Goal: Check status: Check status

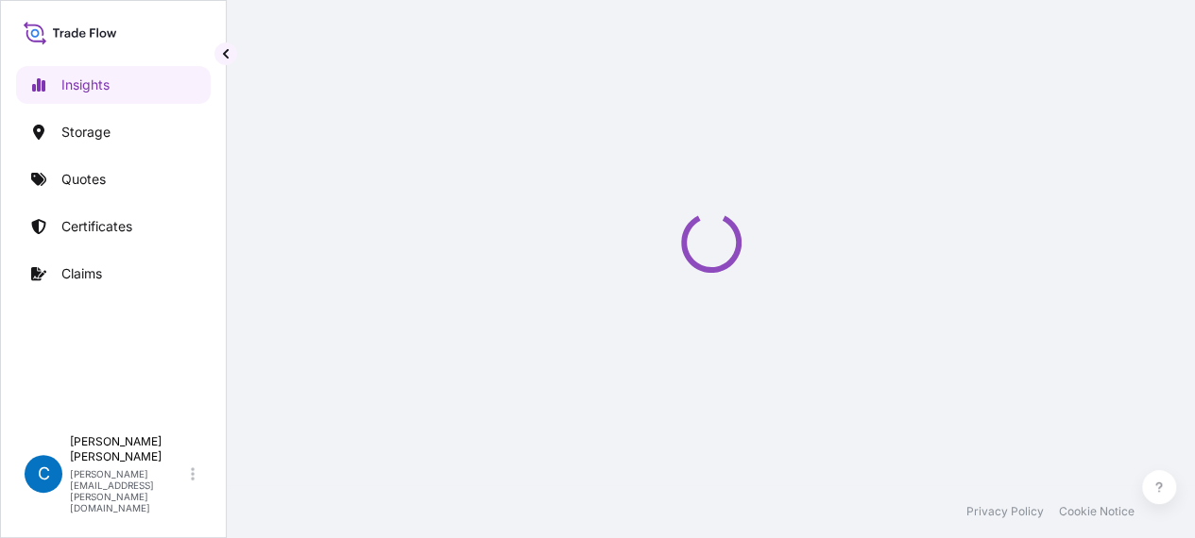
select select "2025"
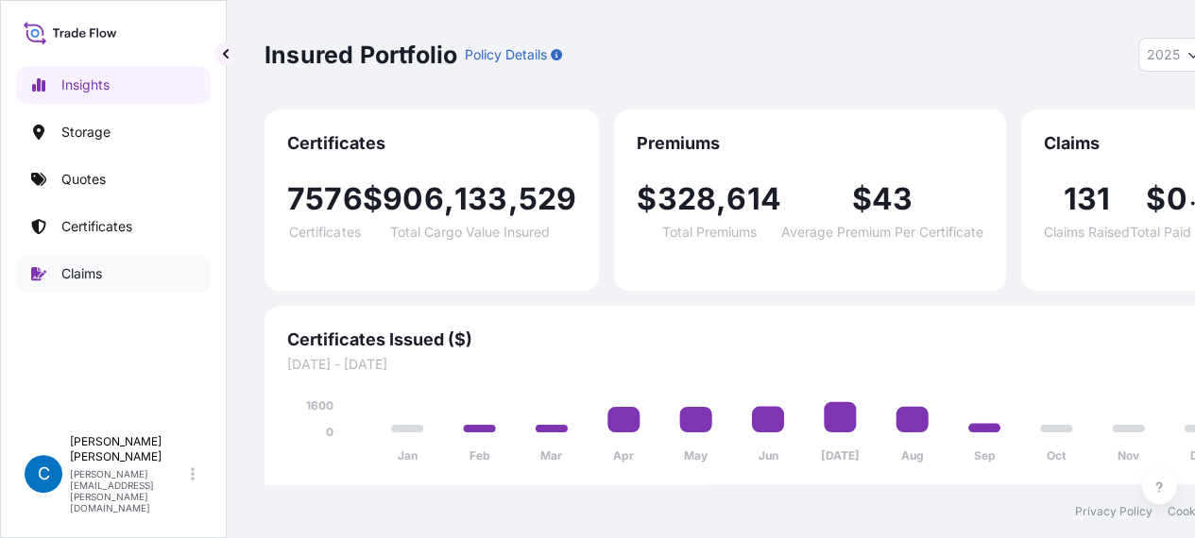
click at [90, 282] on p "Claims" at bounding box center [81, 273] width 41 height 19
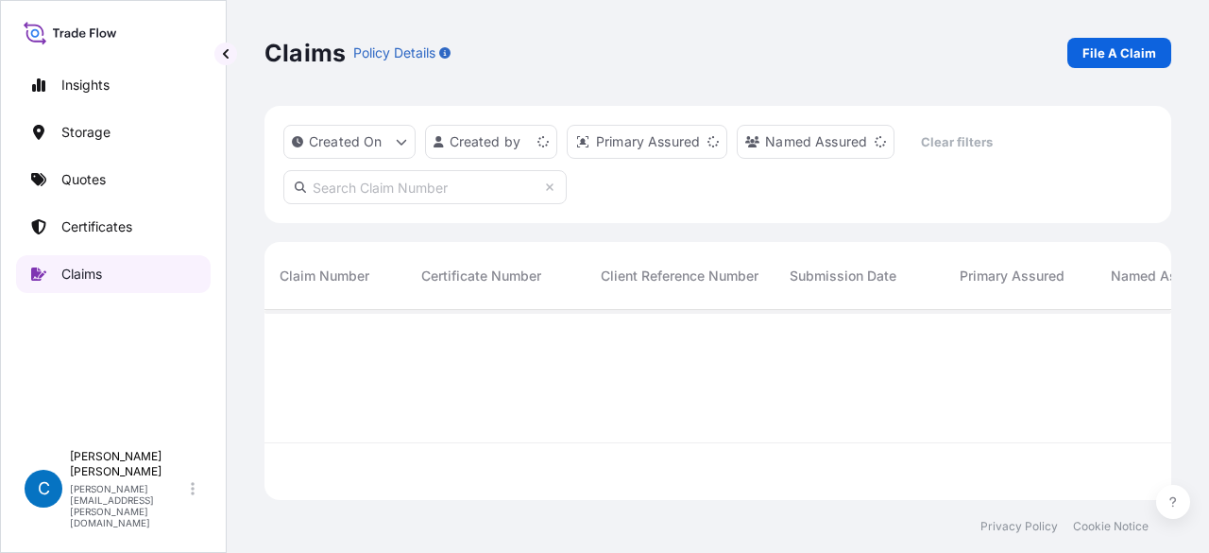
scroll to position [186, 892]
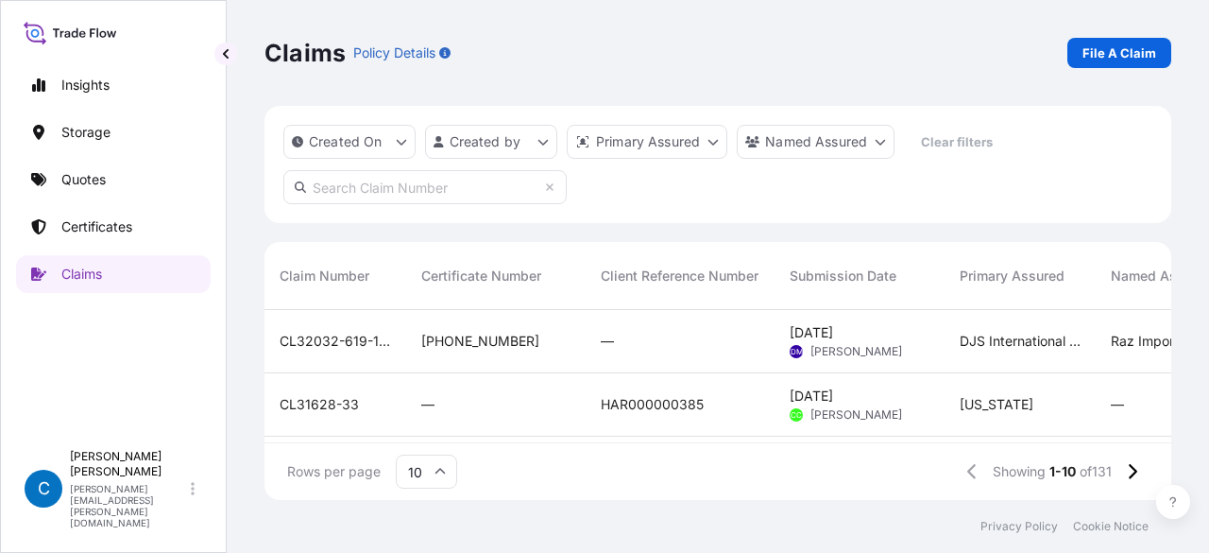
click at [662, 551] on footer "Privacy Policy Cookie Notice" at bounding box center [718, 526] width 982 height 53
click at [457, 192] on input "text" at bounding box center [424, 187] width 283 height 34
paste input "[PHONE_NUMBER]"
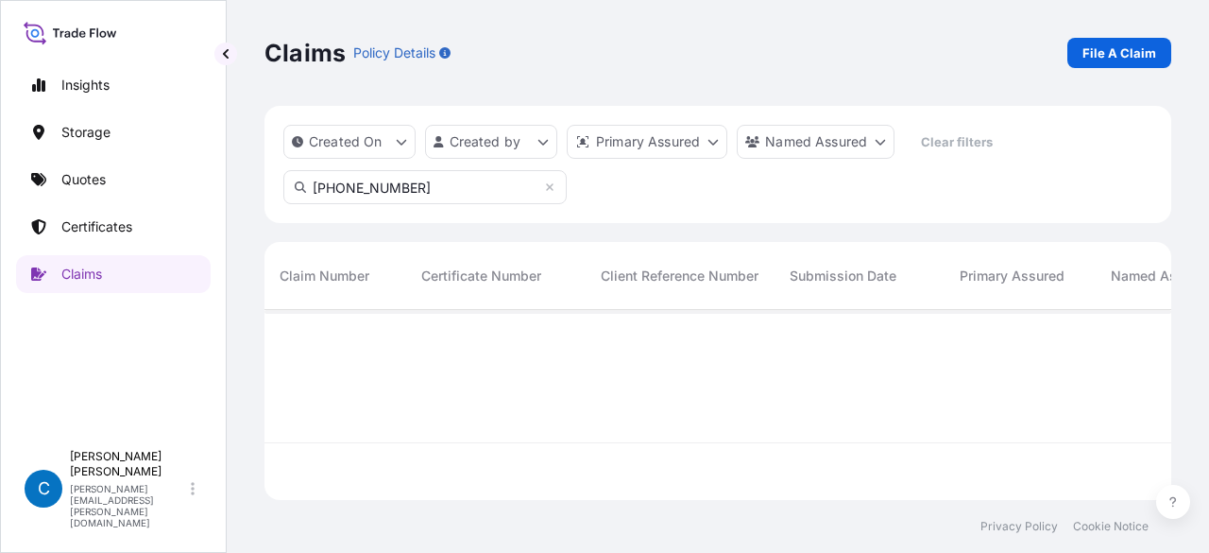
scroll to position [244, 892]
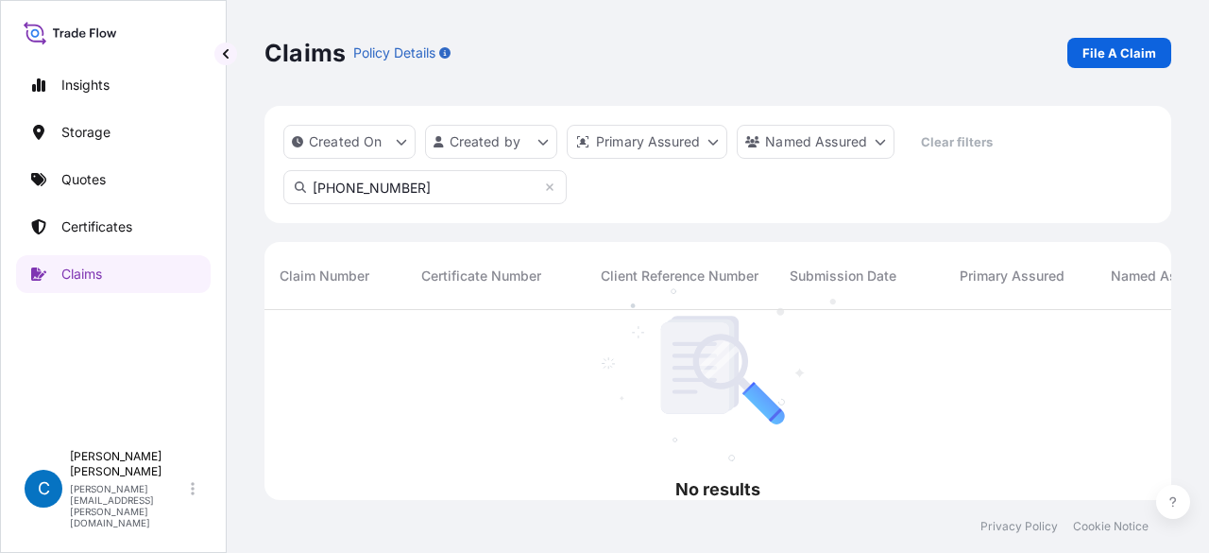
type input "[PHONE_NUMBER]"
click at [121, 208] on link "Certificates" at bounding box center [113, 227] width 195 height 38
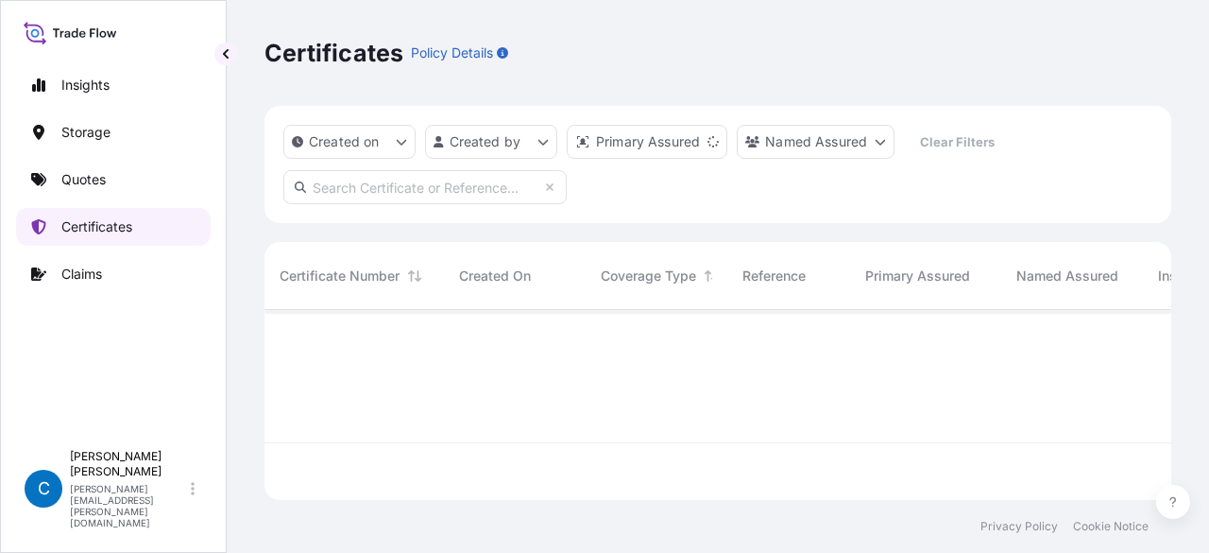
scroll to position [186, 892]
click at [382, 193] on input "text" at bounding box center [424, 187] width 283 height 34
paste input "[PHONE_NUMBER]"
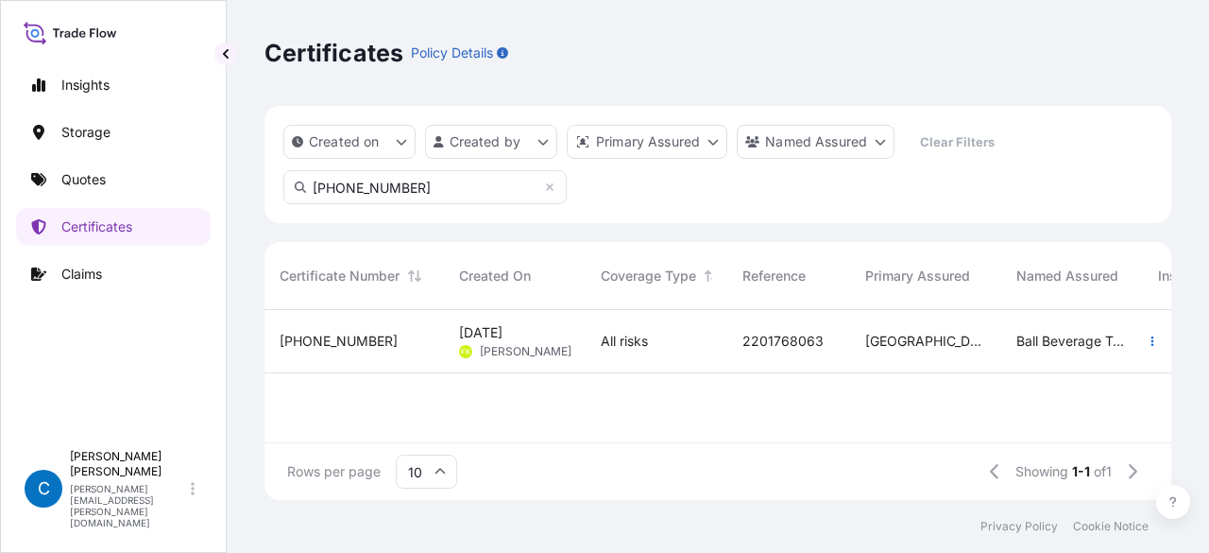
type input "[PHONE_NUMBER]"
click at [343, 333] on span "[PHONE_NUMBER]" at bounding box center [339, 341] width 118 height 19
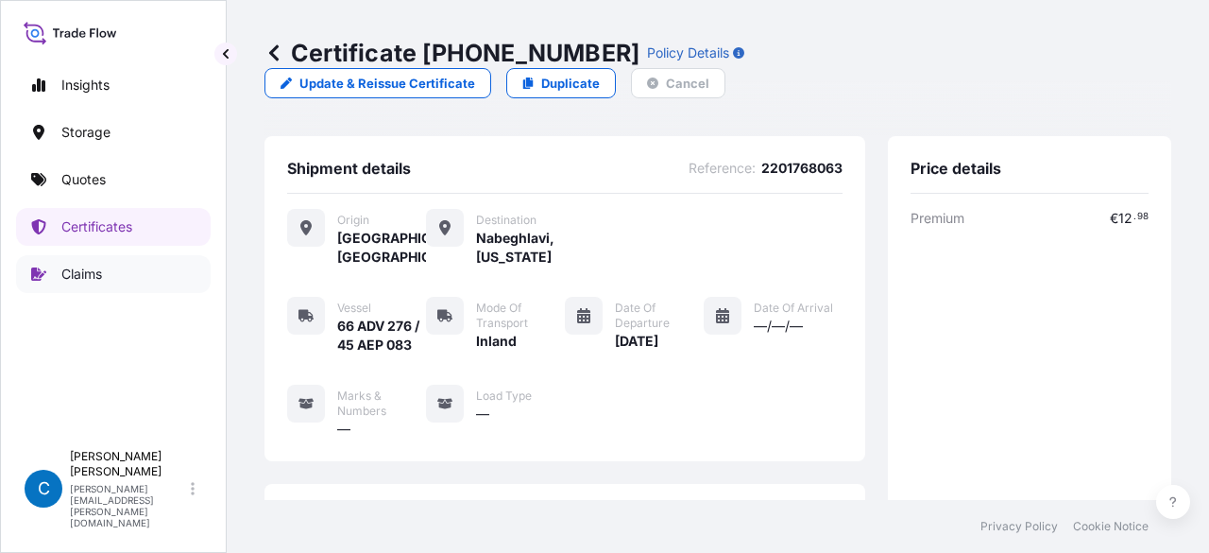
click at [111, 276] on link "Claims" at bounding box center [113, 274] width 195 height 38
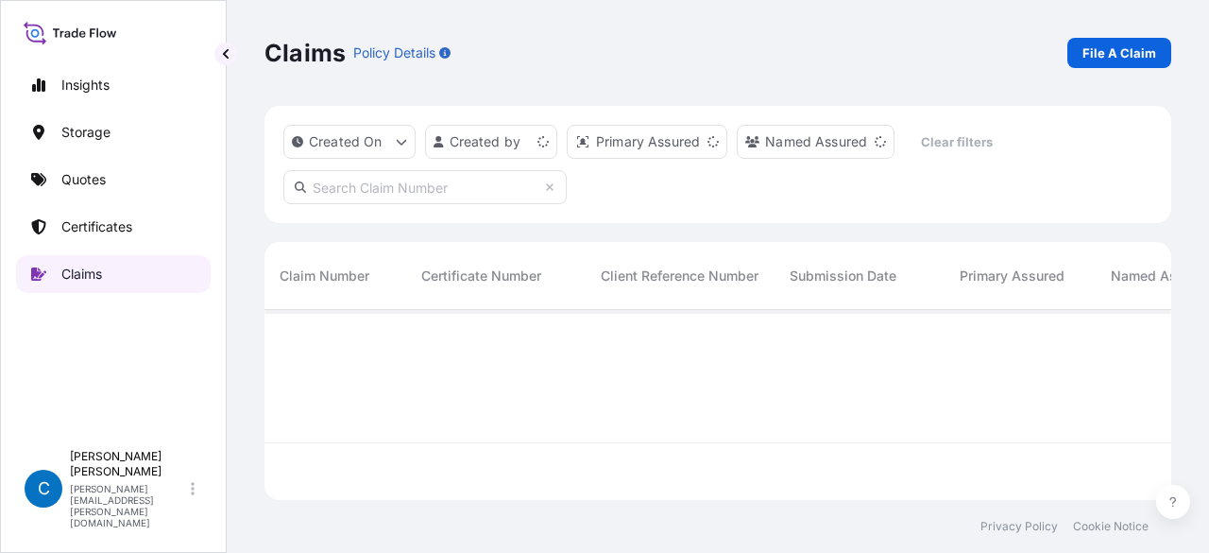
scroll to position [186, 892]
click at [351, 201] on input "text" at bounding box center [424, 187] width 283 height 34
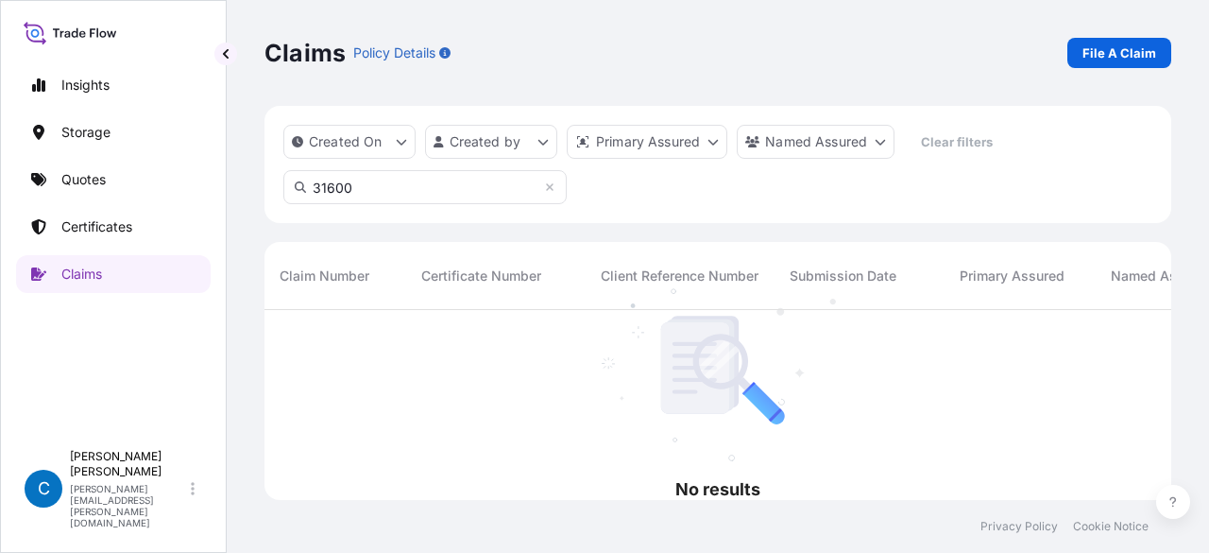
scroll to position [15, 15]
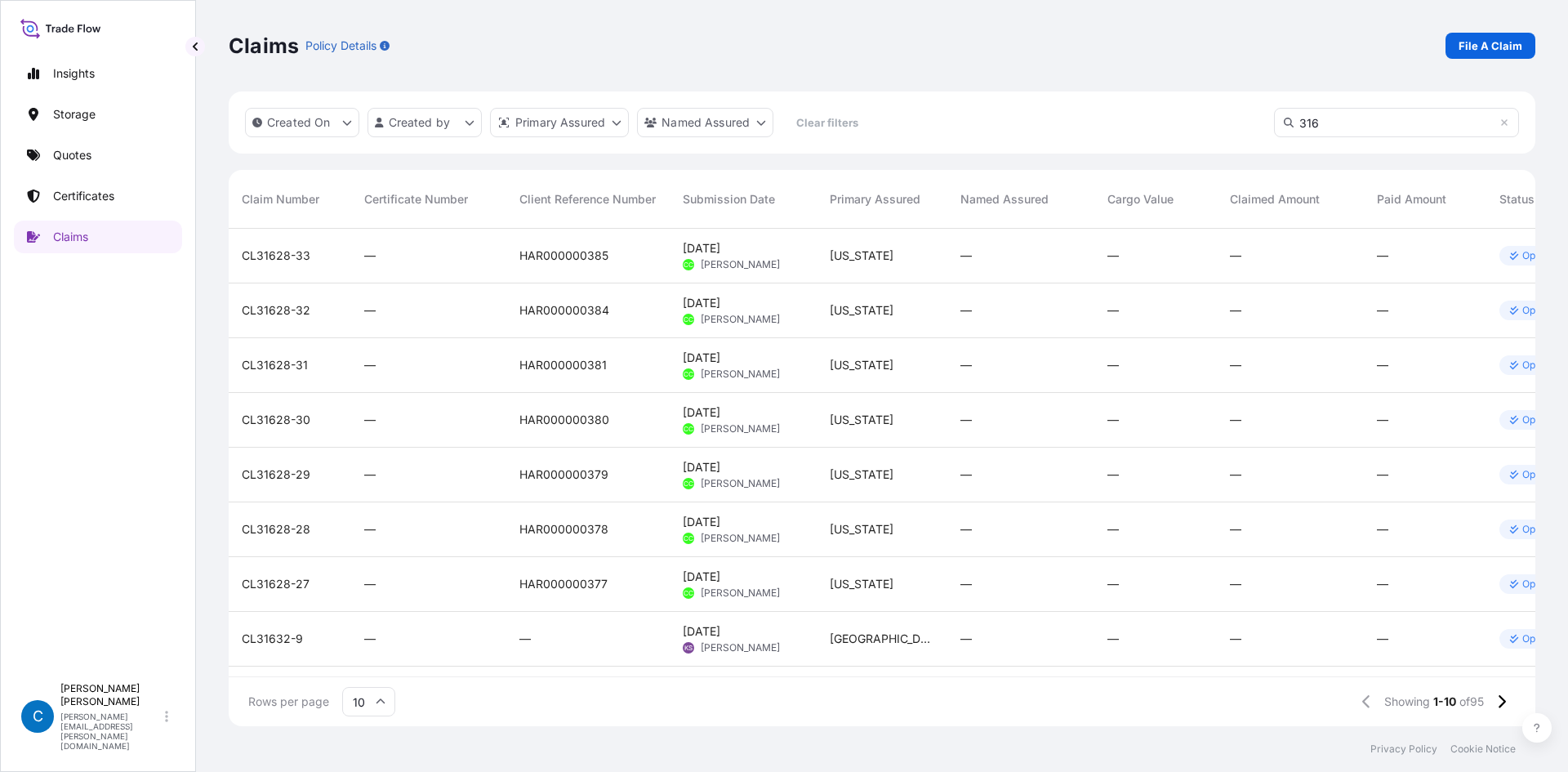
scroll to position [494, 1294]
click at [1044, 125] on input "316" at bounding box center [1396, 123] width 245 height 29
paste input "CL31626-2"
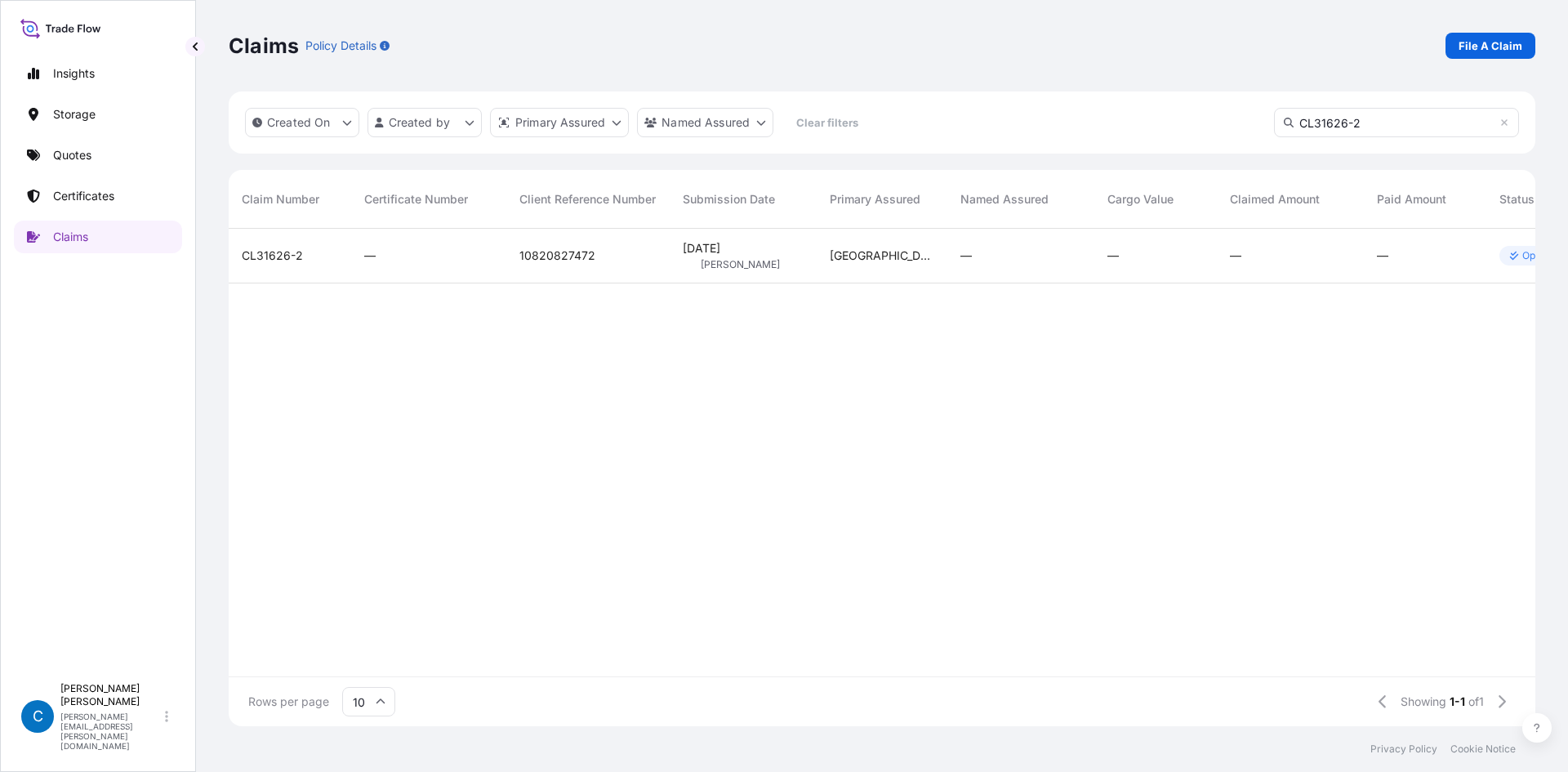
type input "CL31626-2"
click at [255, 259] on span "CL31626-2" at bounding box center [272, 255] width 61 height 16
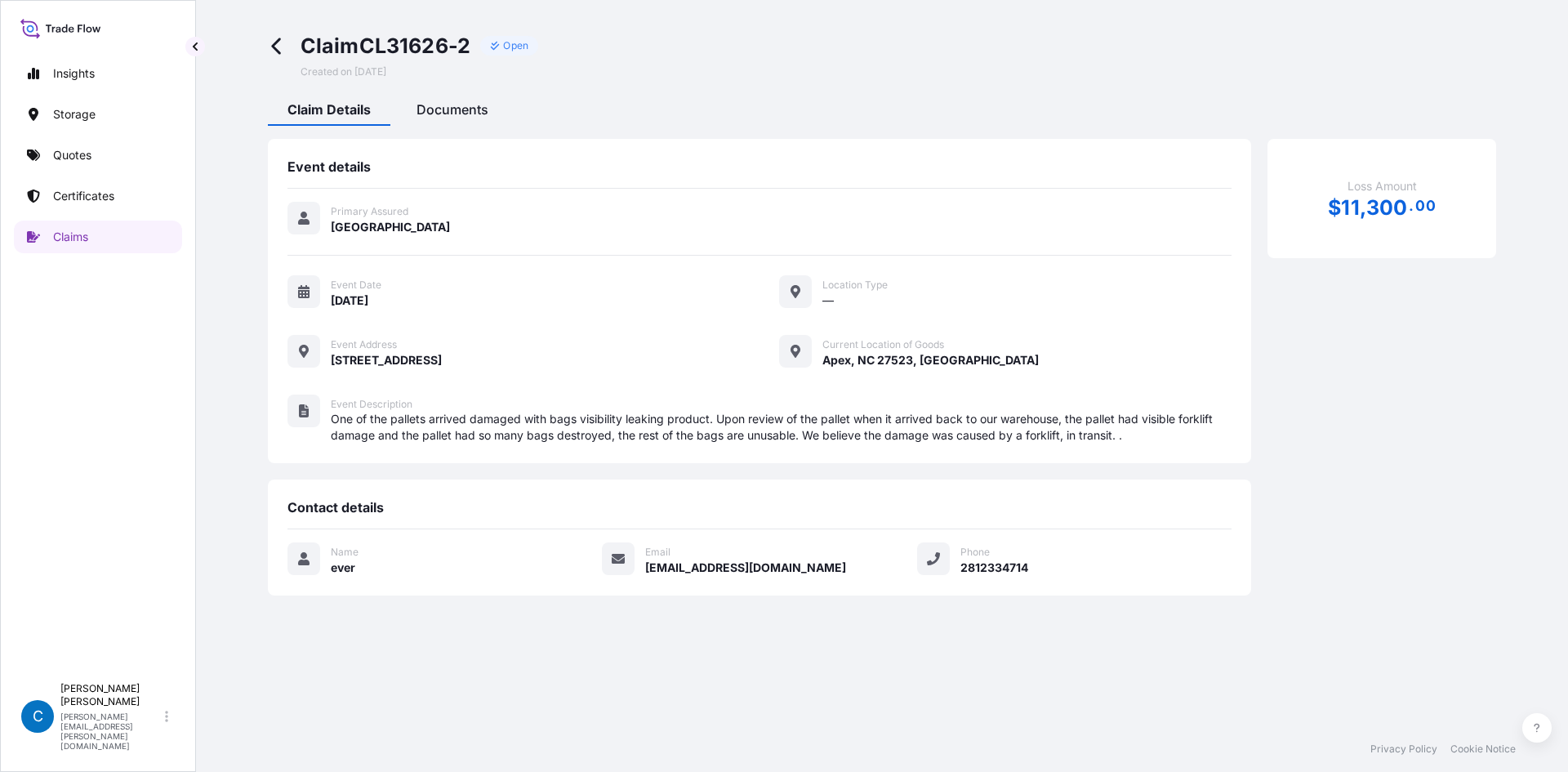
click at [443, 103] on span "Documents" at bounding box center [452, 109] width 72 height 16
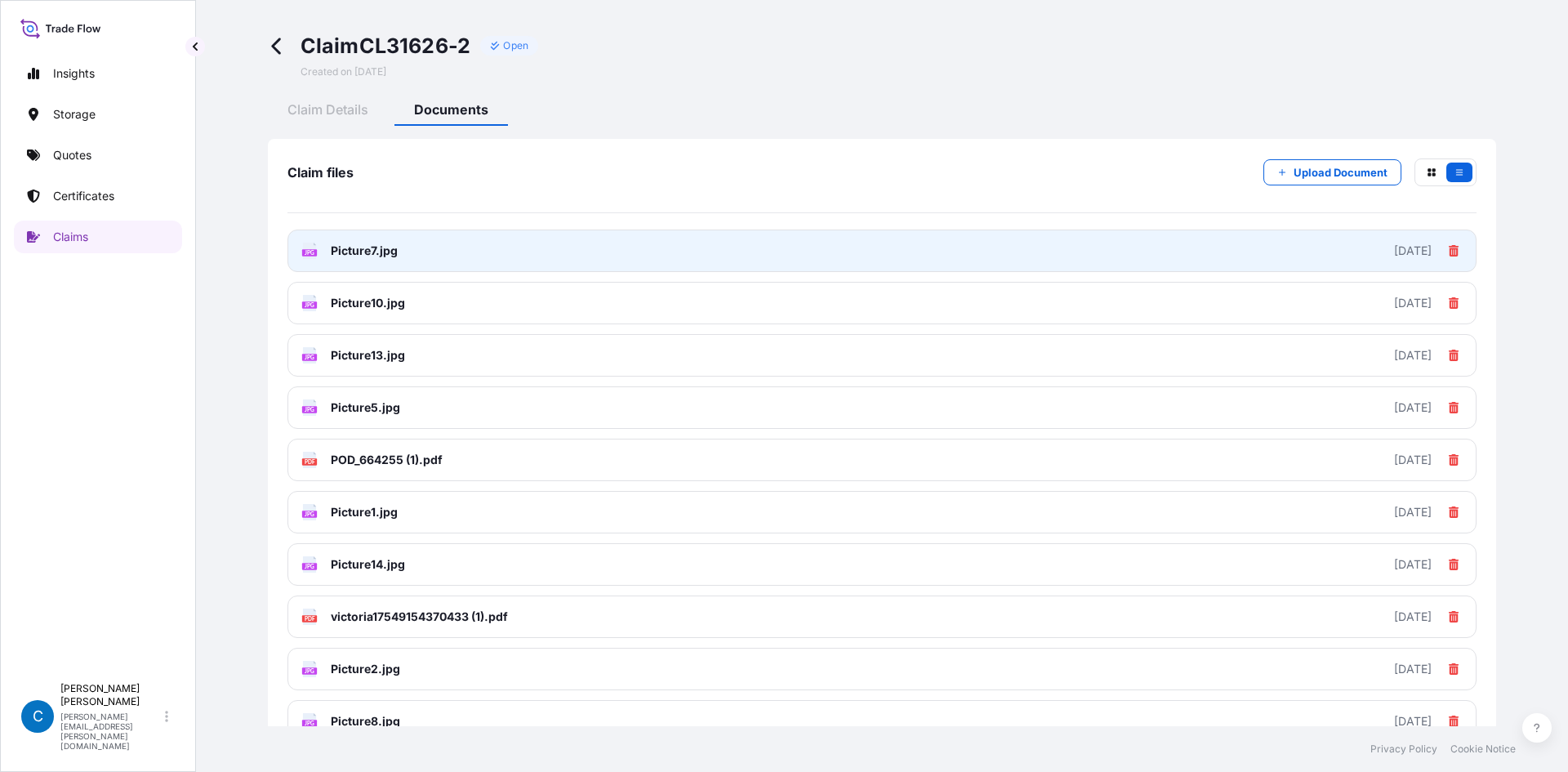
click at [415, 263] on link "JPG Picture7.jpg [DATE]" at bounding box center [882, 250] width 1189 height 42
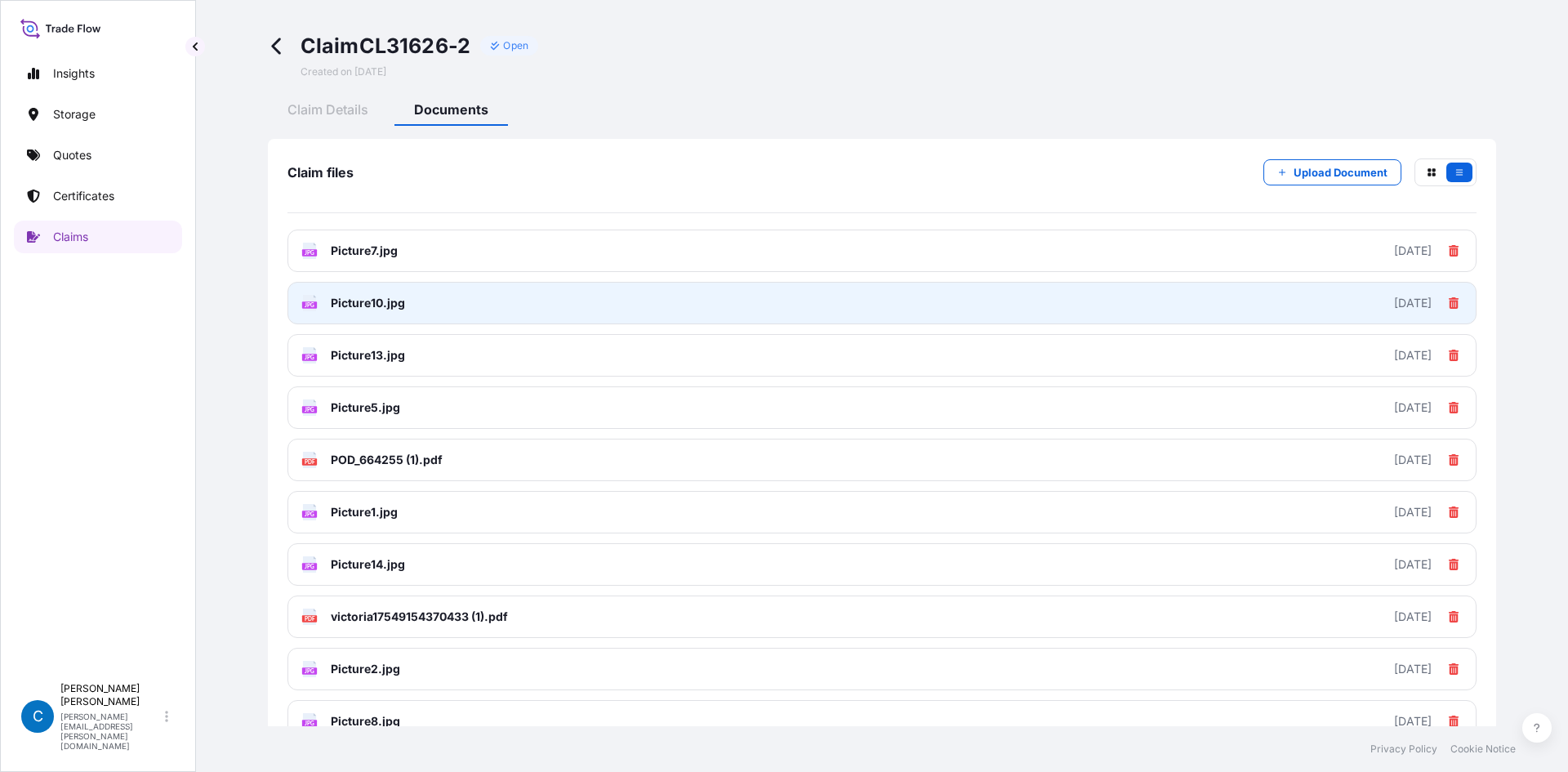
click at [728, 307] on link "JPG Picture10.jpg [DATE]" at bounding box center [882, 303] width 1189 height 42
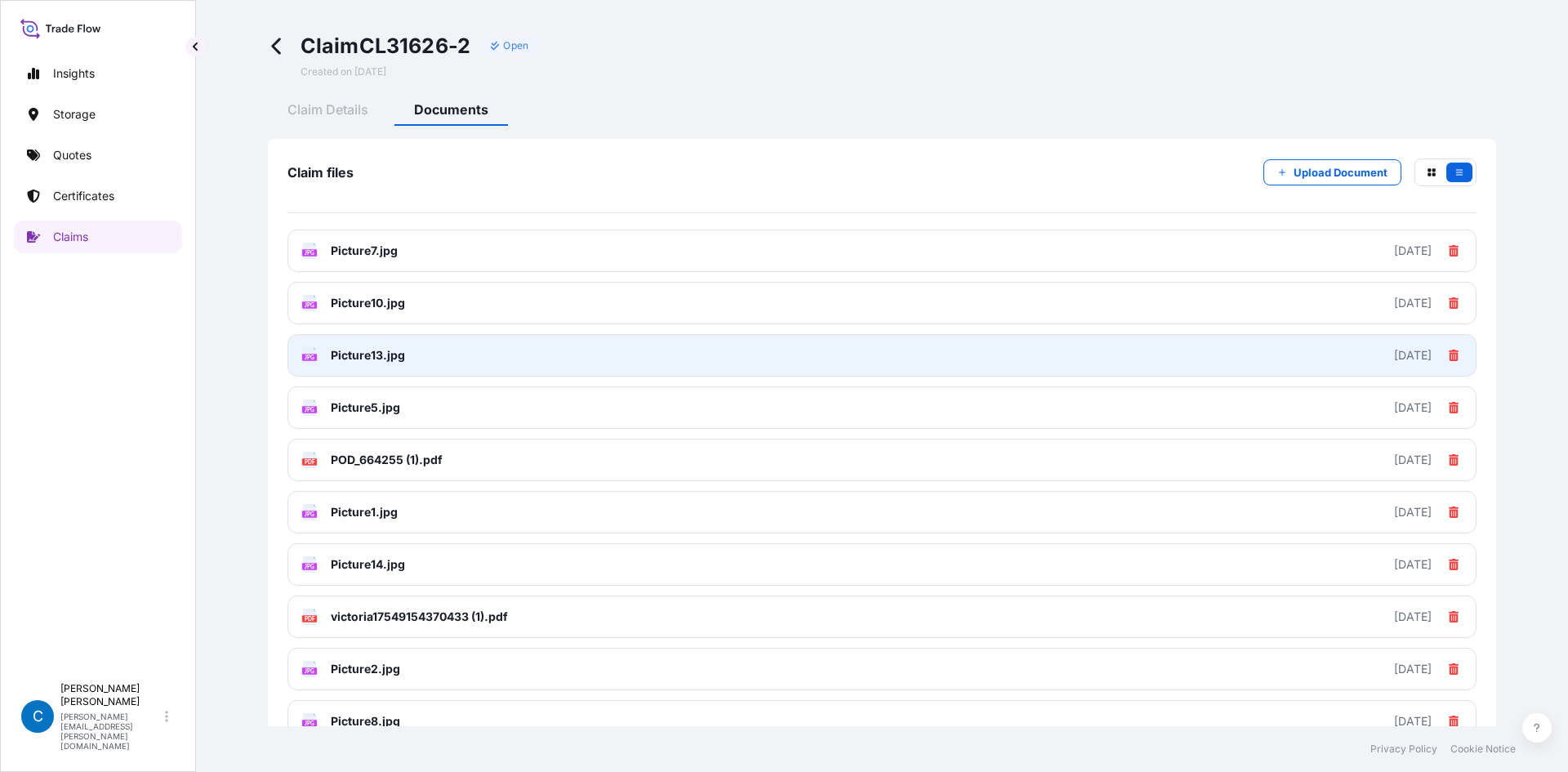
click at [432, 348] on link "JPG Picture13.jpg [DATE]" at bounding box center [882, 354] width 1189 height 42
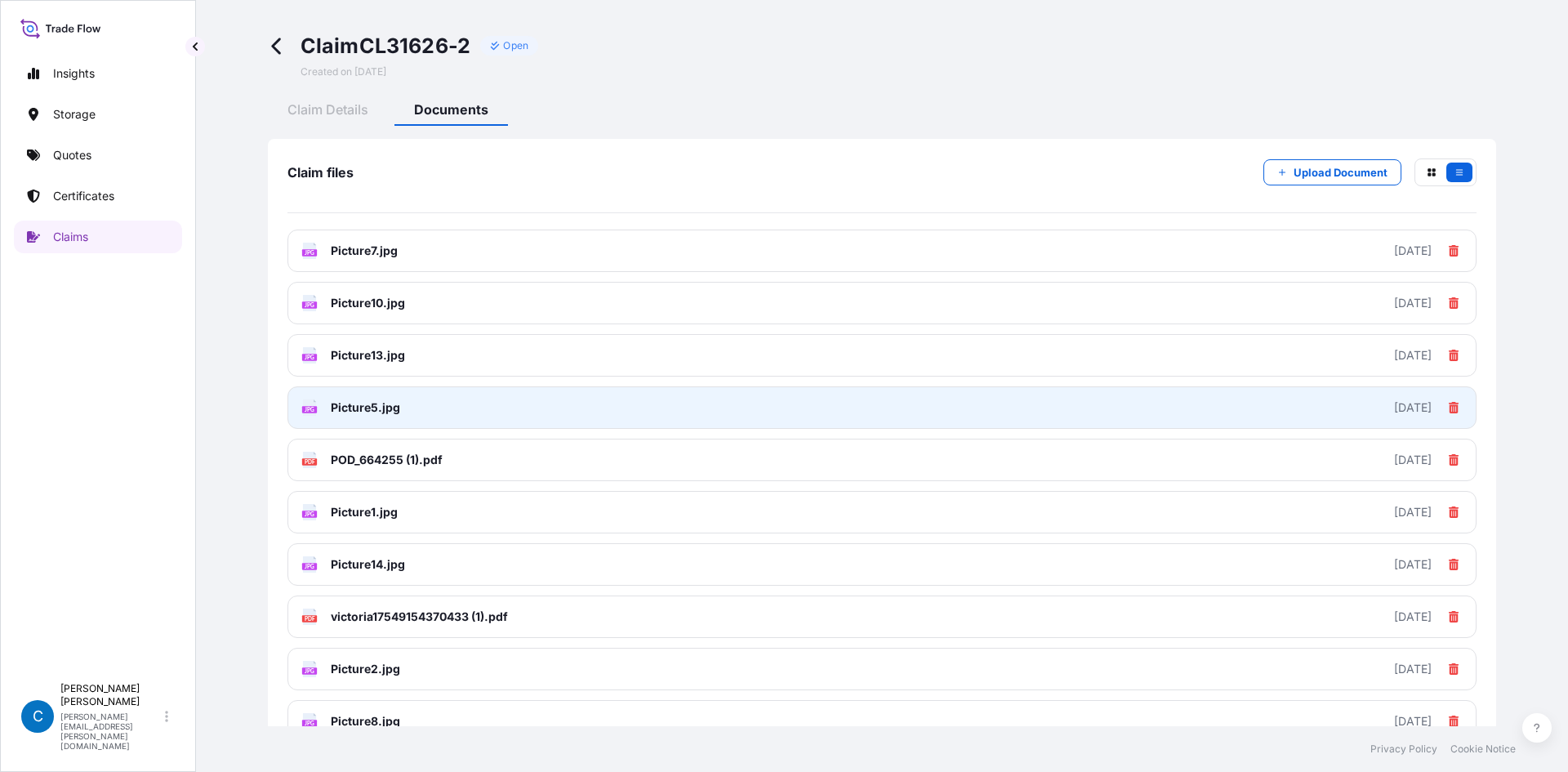
click at [405, 402] on link "JPG Picture5.jpg [DATE]" at bounding box center [882, 407] width 1189 height 42
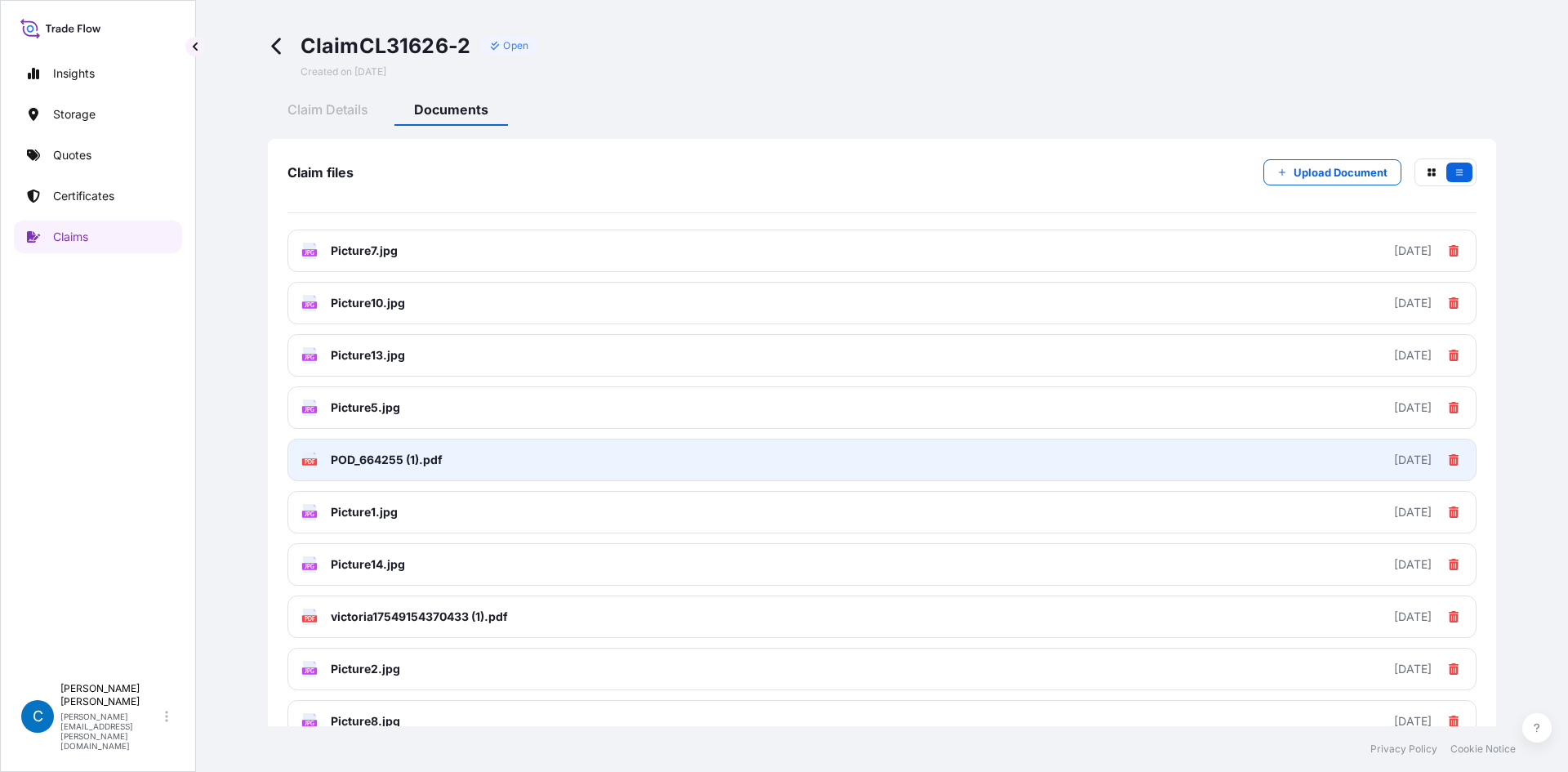
click at [432, 457] on span "POD_664255 (1).pdf" at bounding box center [386, 459] width 112 height 16
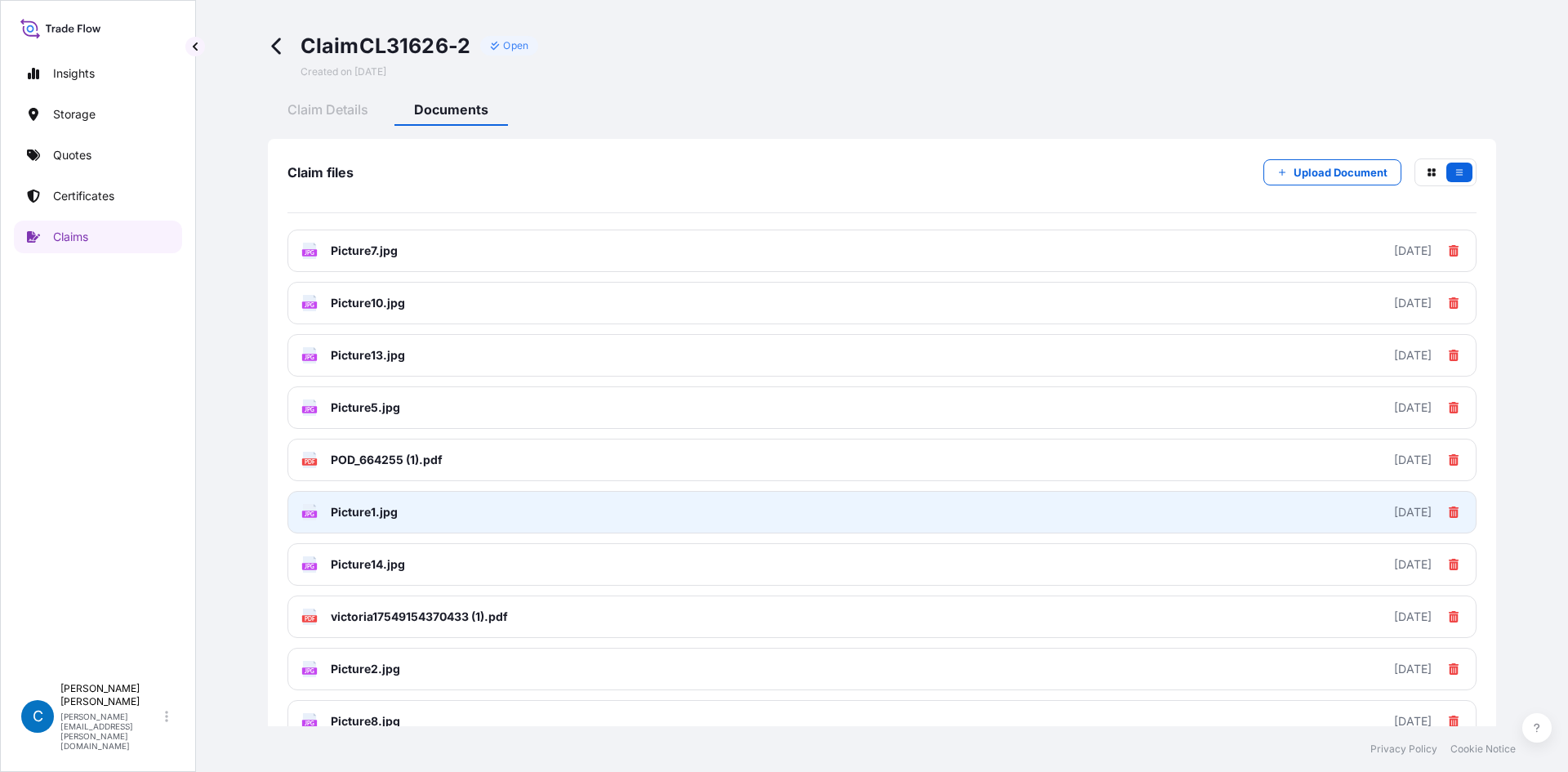
click at [429, 477] on link "JPG Picture1.jpg [DATE]" at bounding box center [882, 512] width 1189 height 42
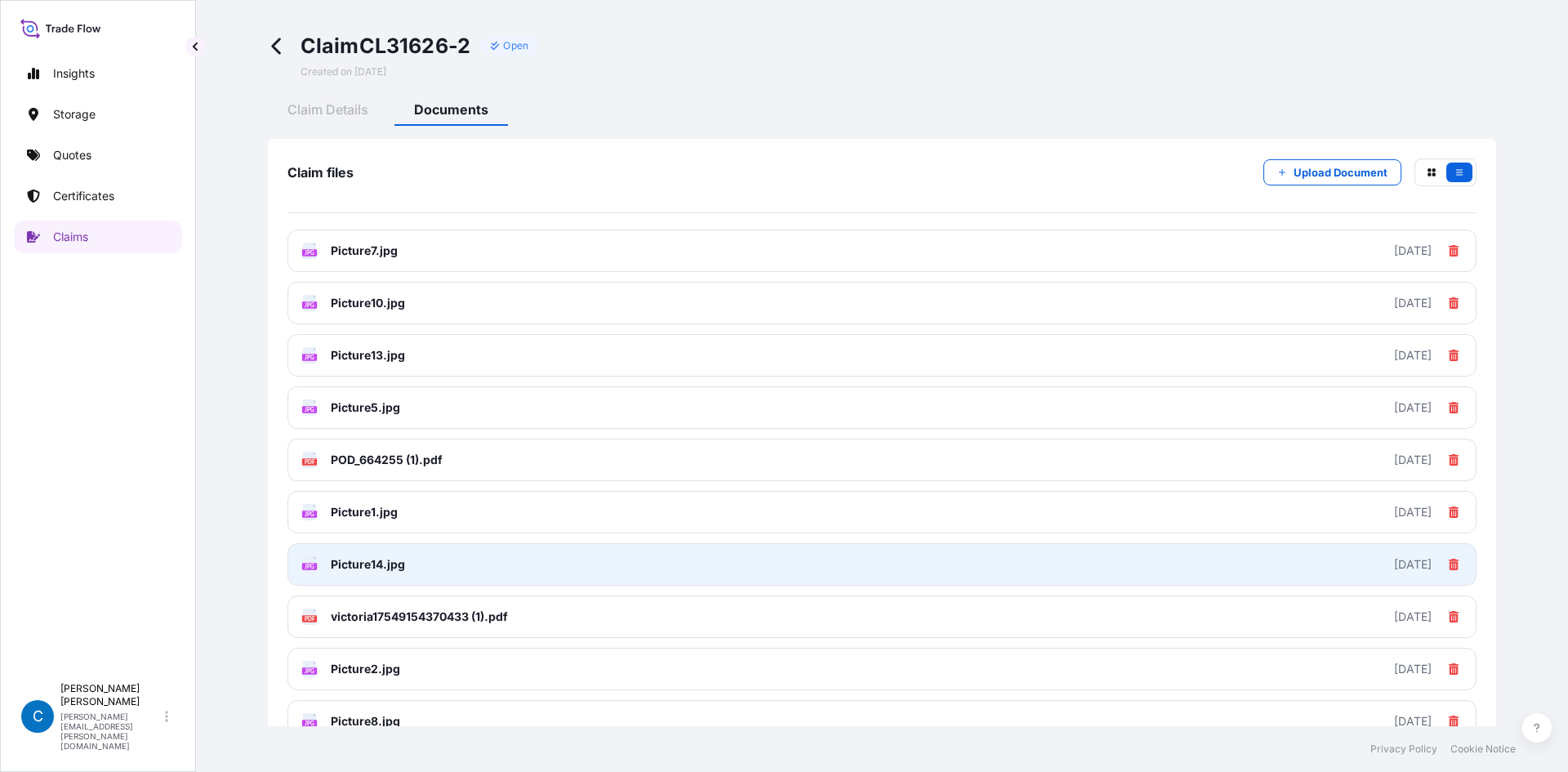
click at [441, 477] on link "JPG Picture14.jpg [DATE]" at bounding box center [882, 564] width 1189 height 42
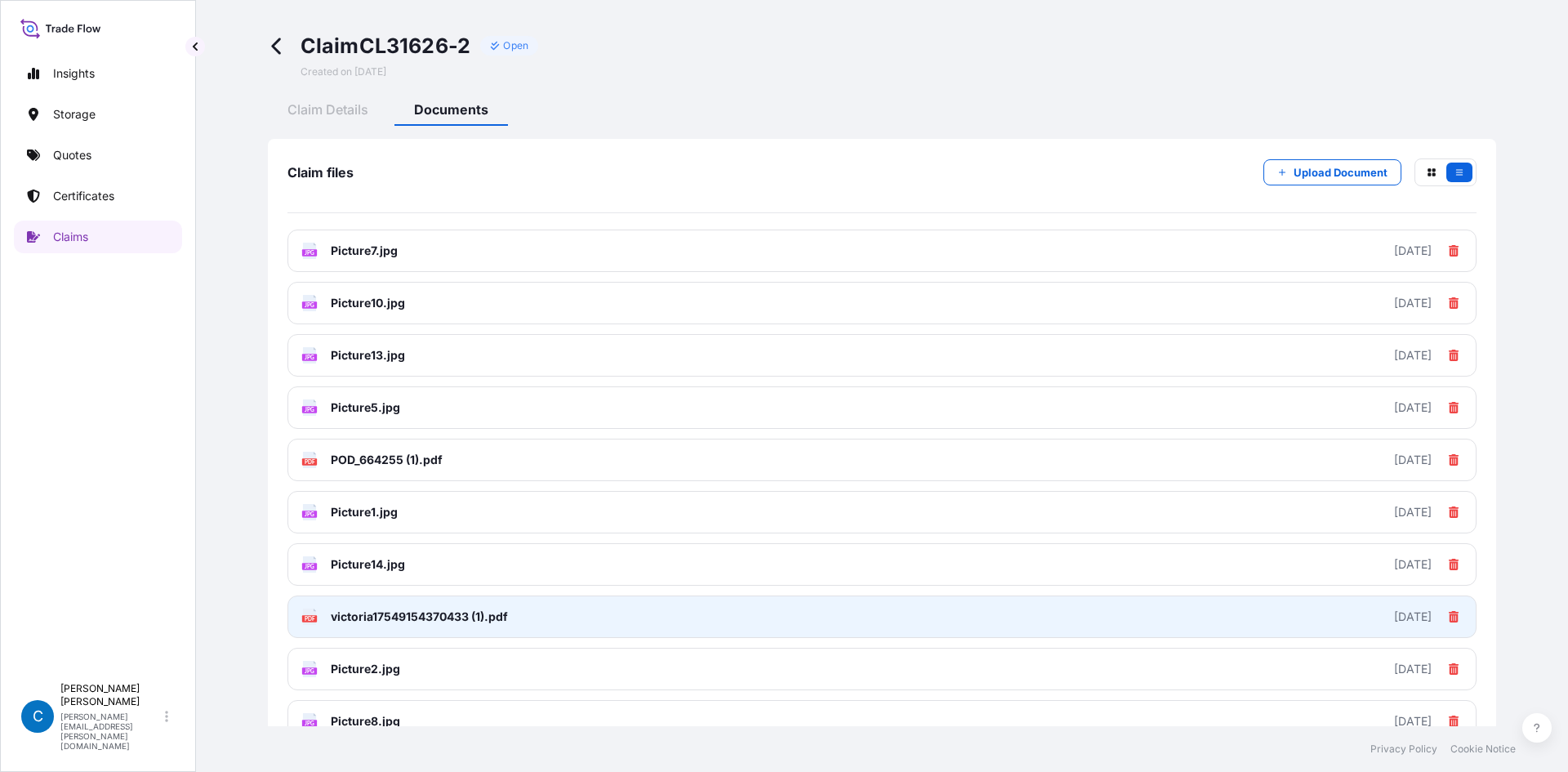
click at [411, 477] on link "PDF victoria17549154370433 (1).pdf [DATE]" at bounding box center [882, 616] width 1189 height 42
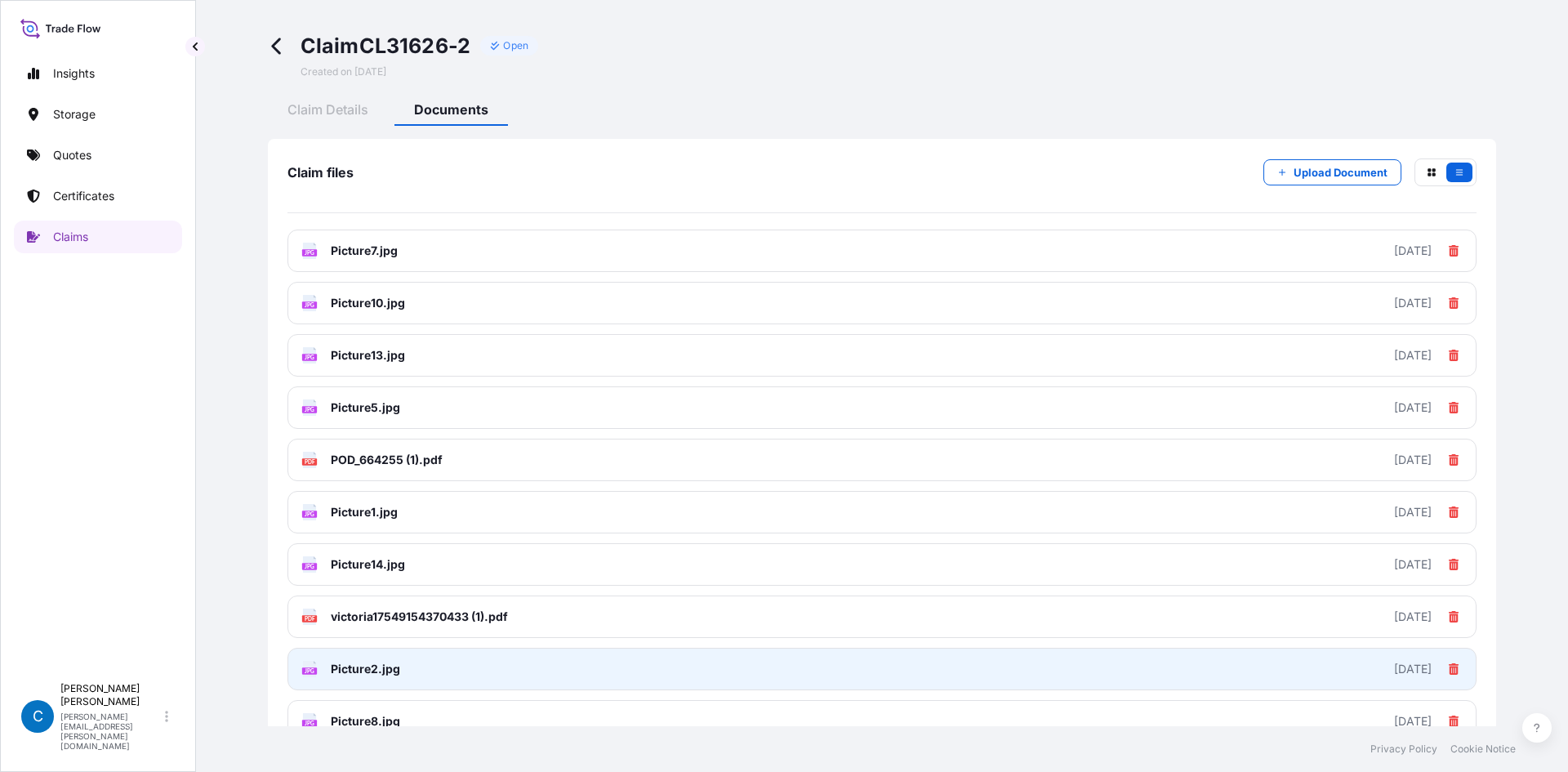
click at [391, 477] on span "Picture2.jpg" at bounding box center [366, 668] width 69 height 16
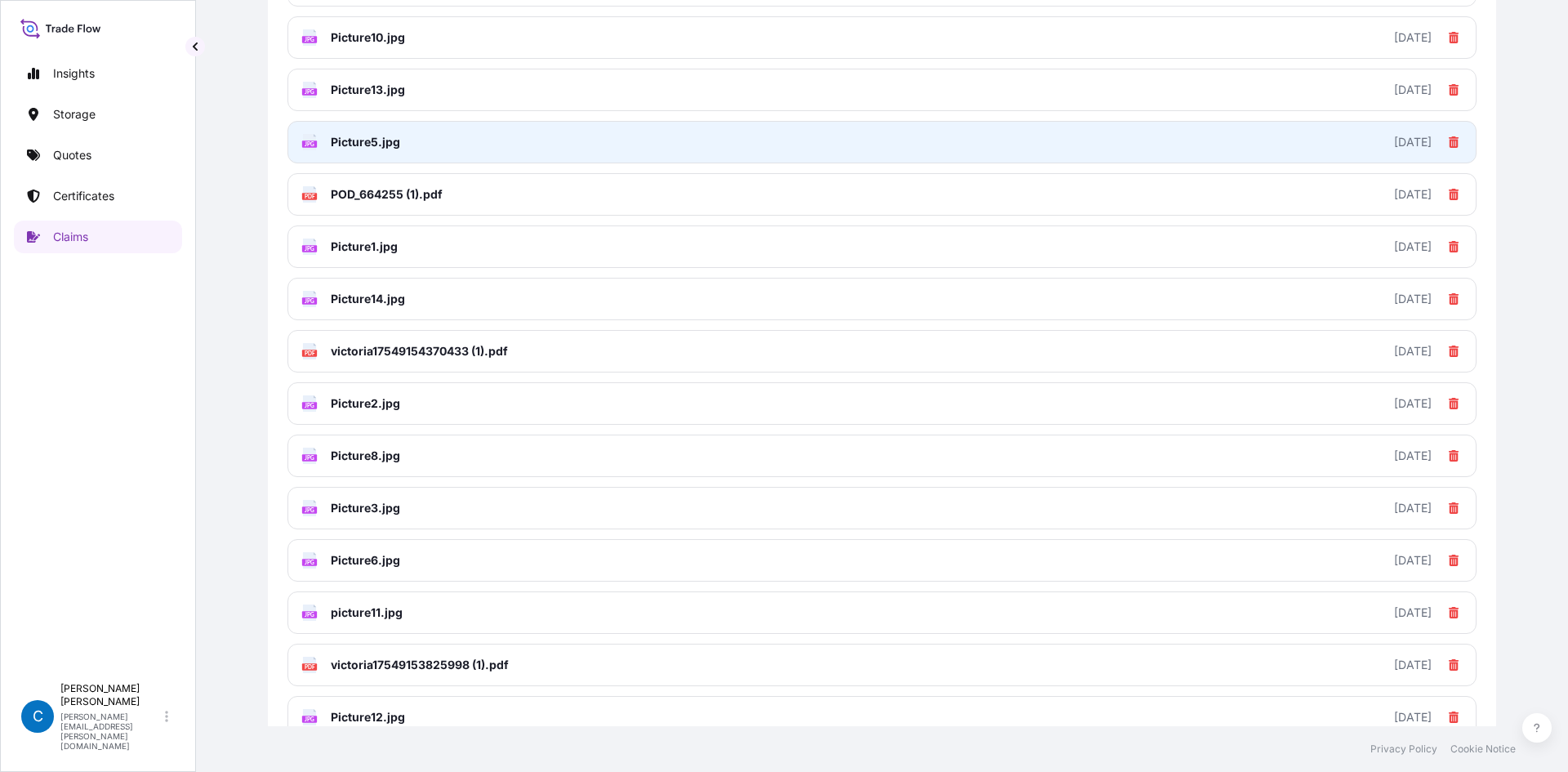
scroll to position [450, 0]
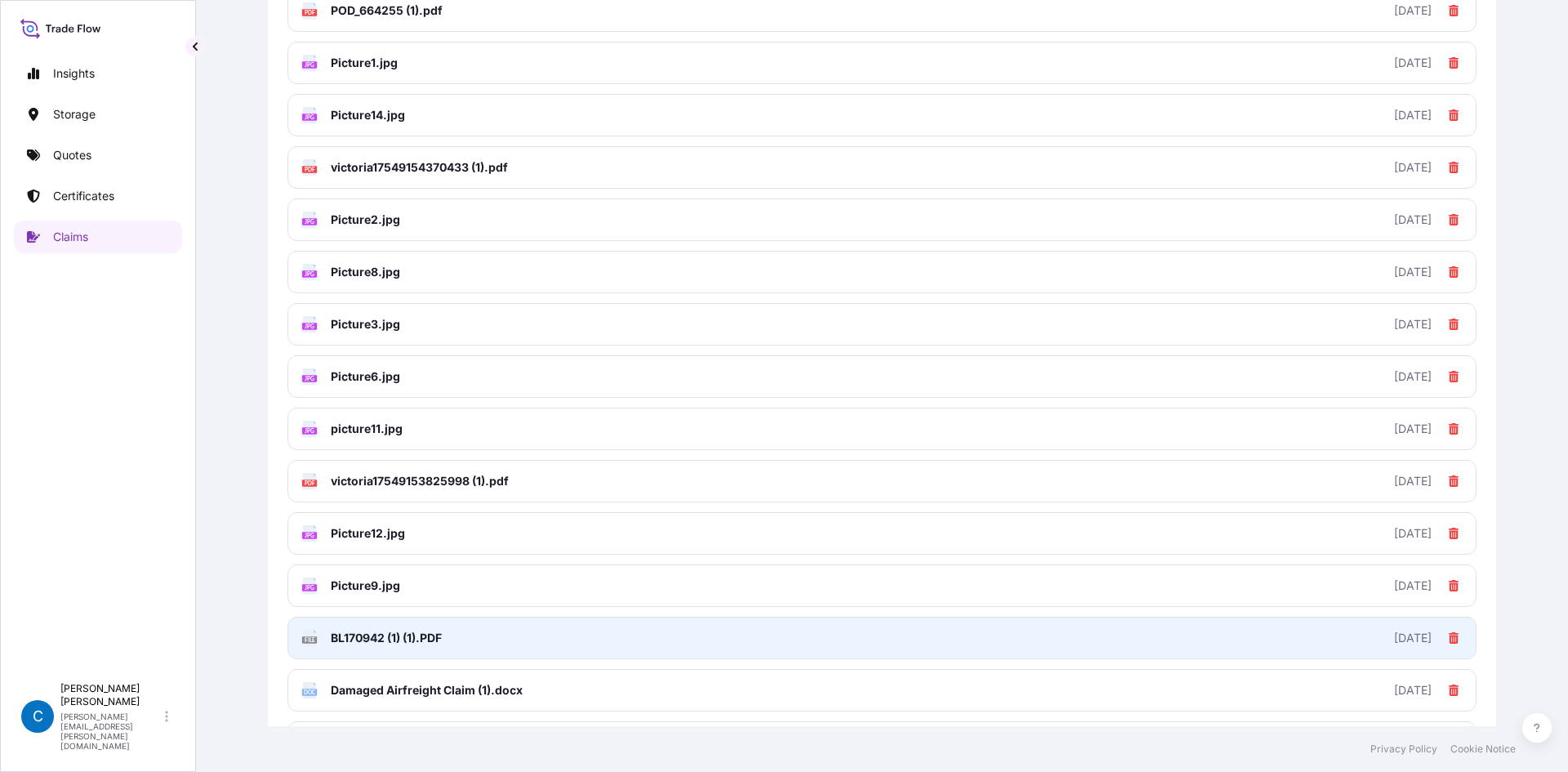
click at [347, 477] on link "FILE BL170942 (1) (1).PDF [DATE]" at bounding box center [882, 637] width 1189 height 42
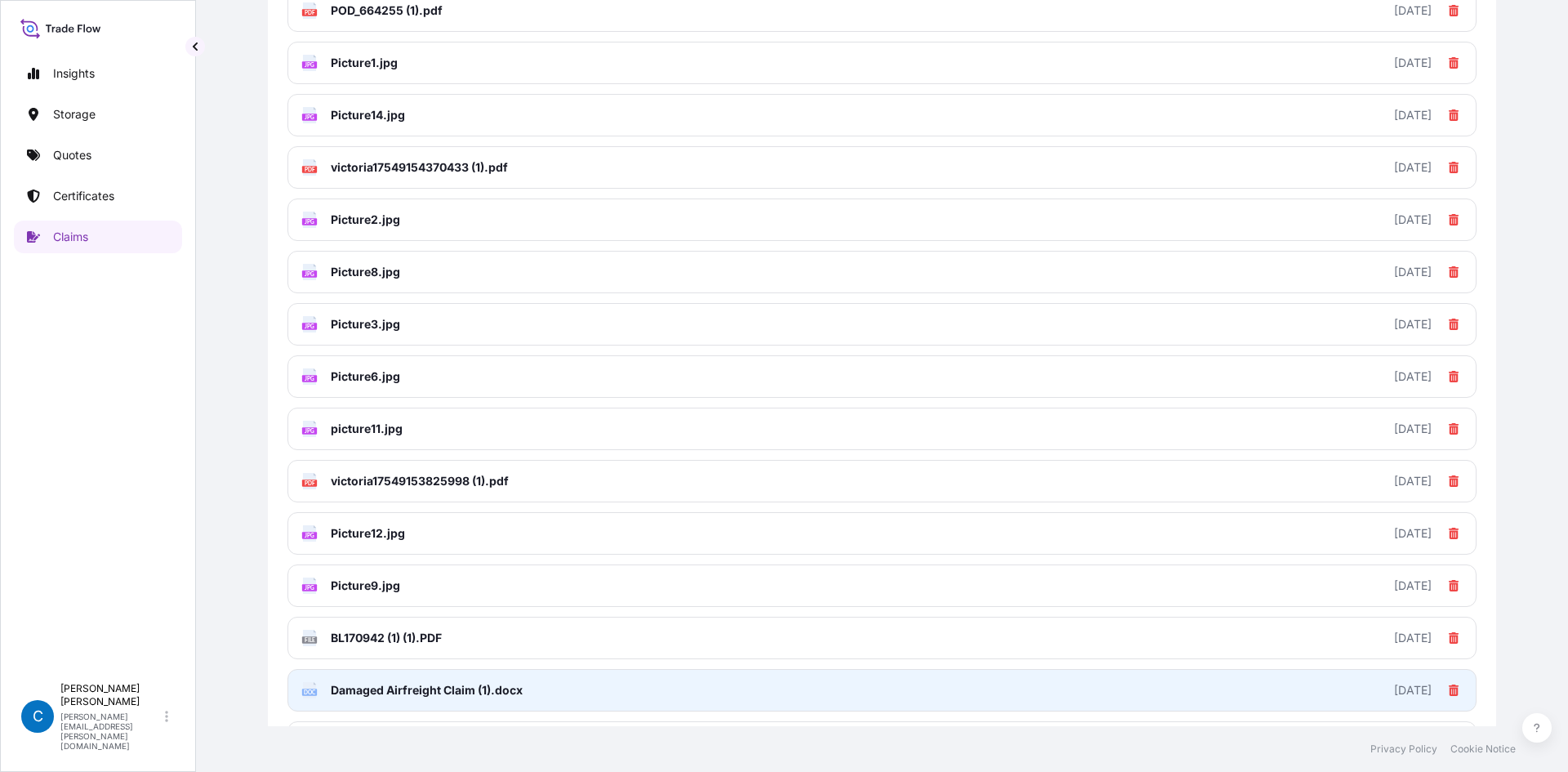
click at [347, 477] on span "Damaged Airfreight Claim (1).docx" at bounding box center [427, 690] width 192 height 16
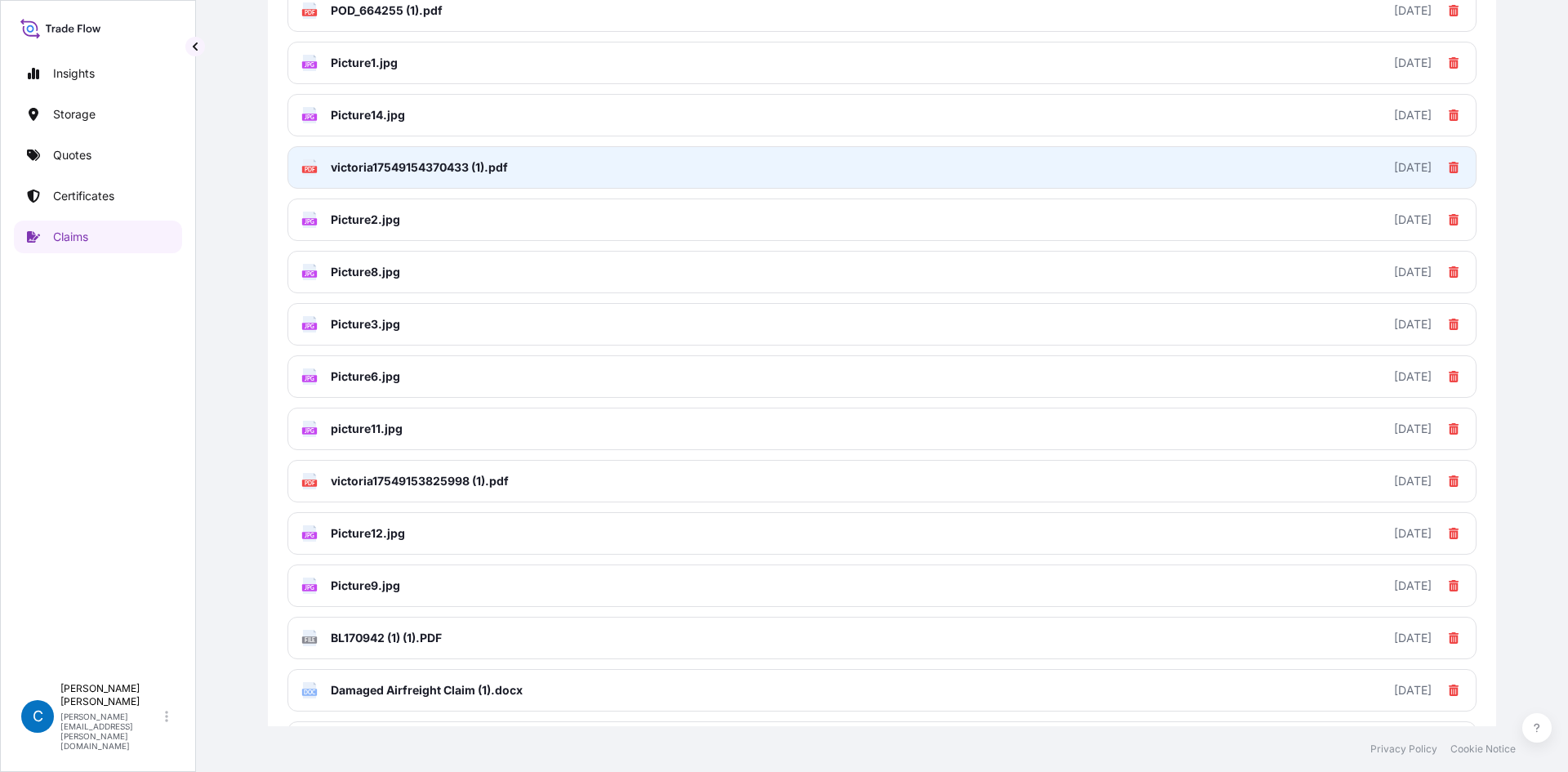
scroll to position [0, 0]
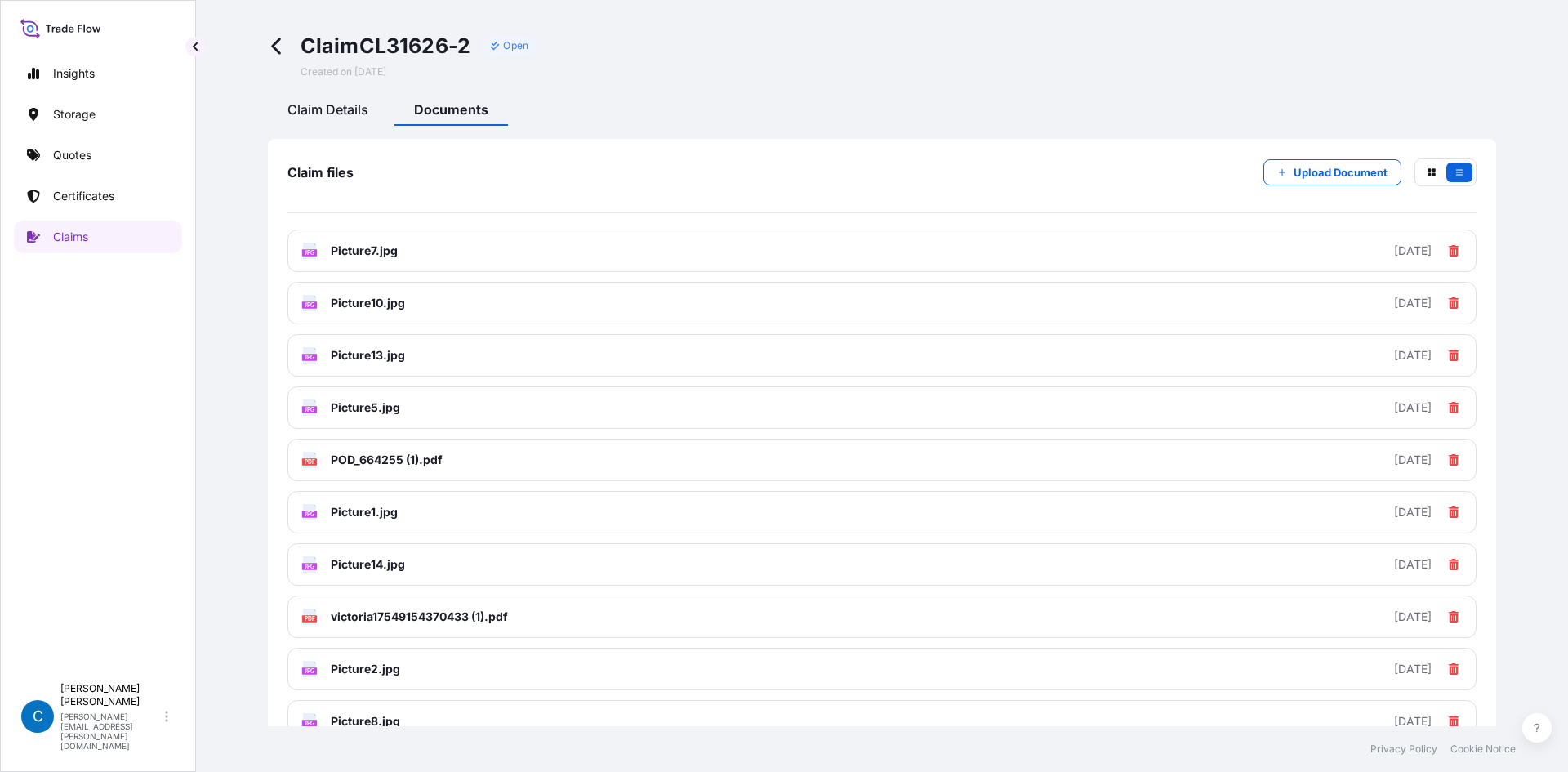
click at [335, 105] on span "Claim Details" at bounding box center [328, 109] width 81 height 16
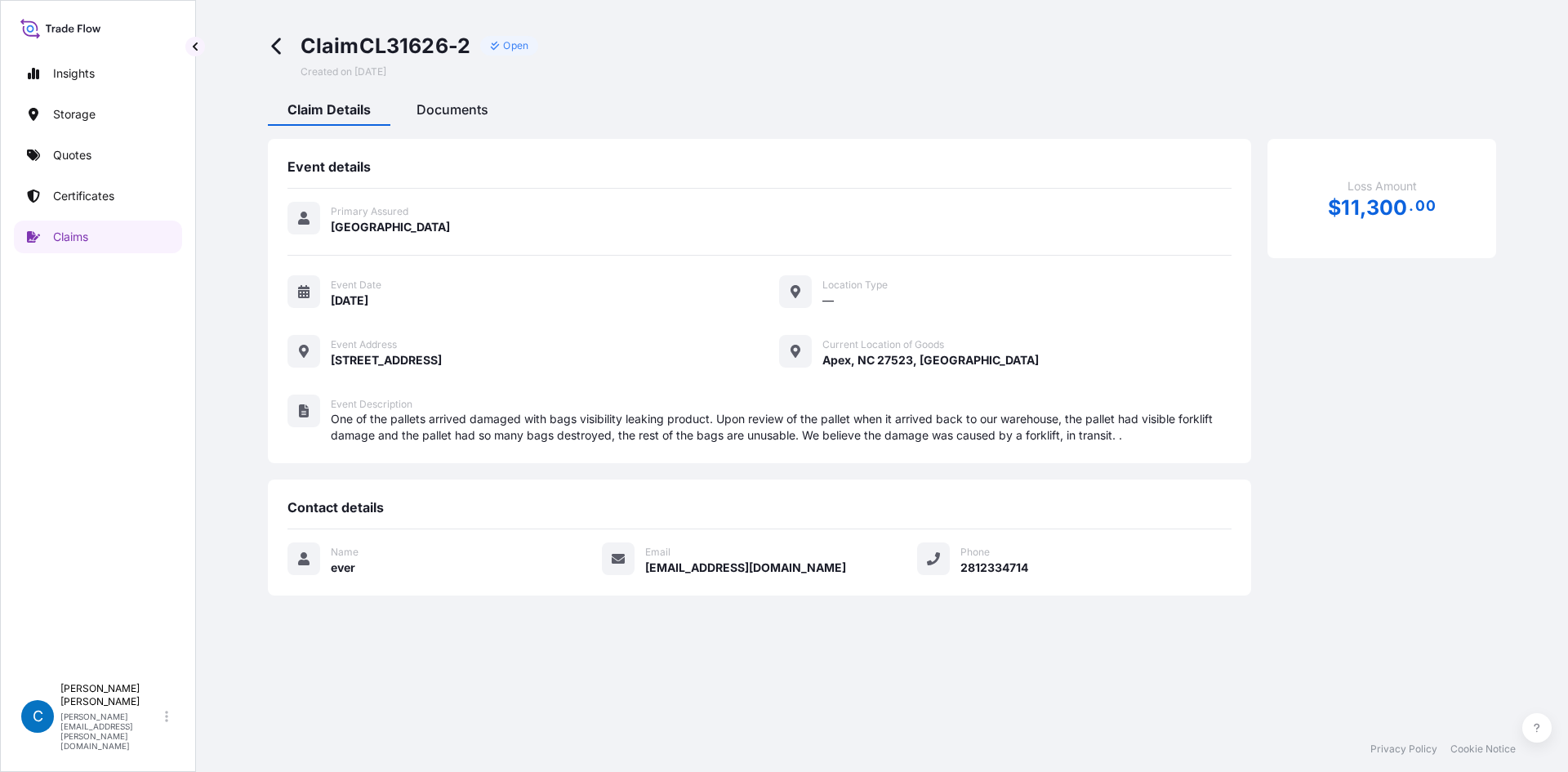
click at [439, 109] on span "Documents" at bounding box center [452, 109] width 72 height 16
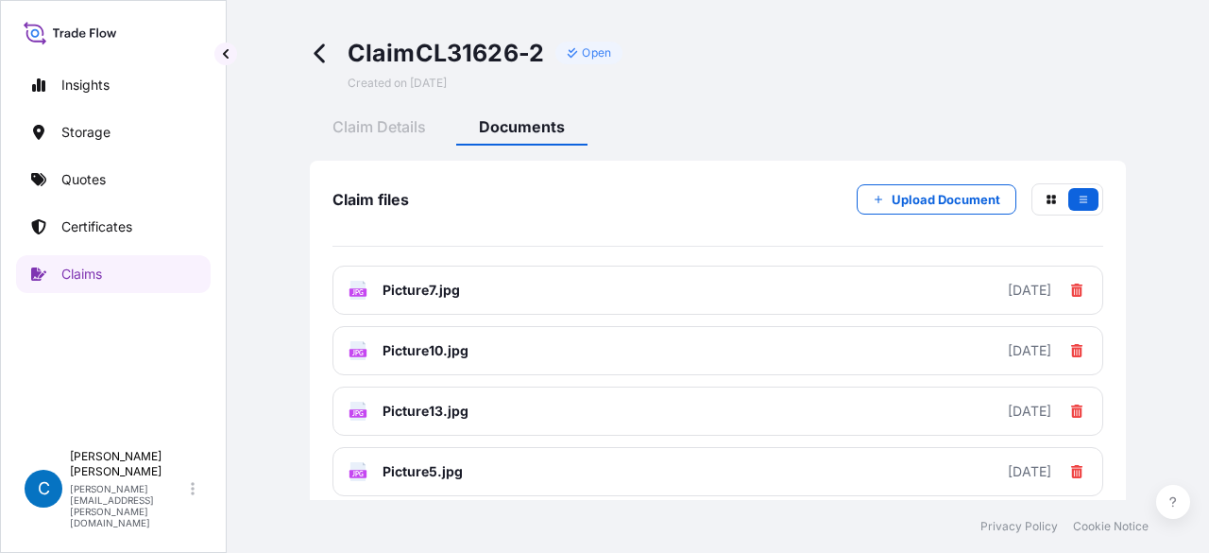
click at [327, 52] on icon at bounding box center [321, 54] width 22 height 22
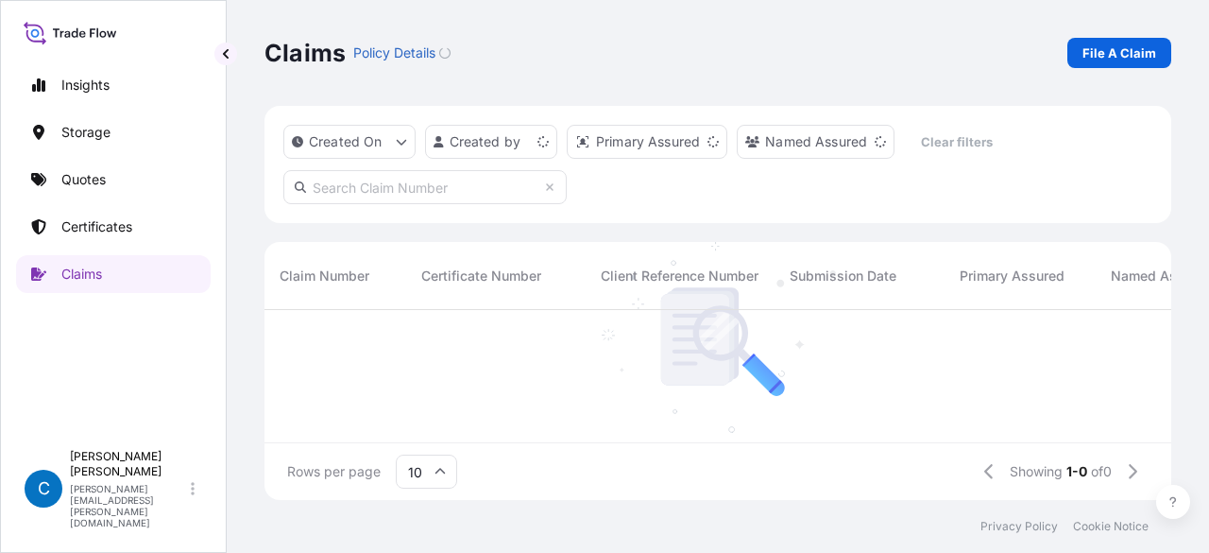
scroll to position [186, 892]
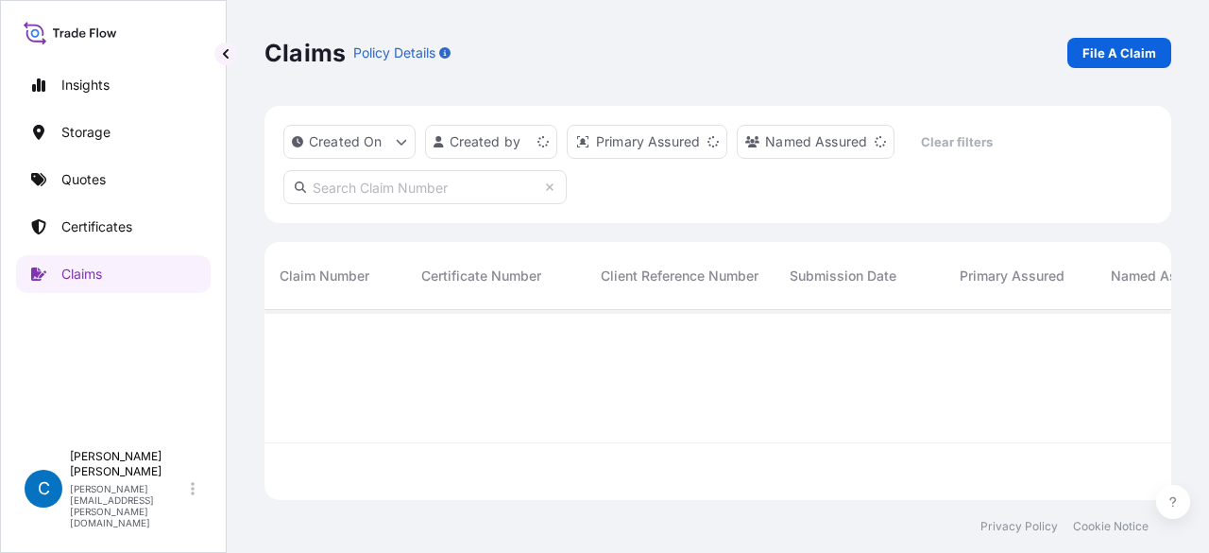
click at [360, 197] on input "text" at bounding box center [424, 187] width 283 height 34
paste input "CL31625-4"
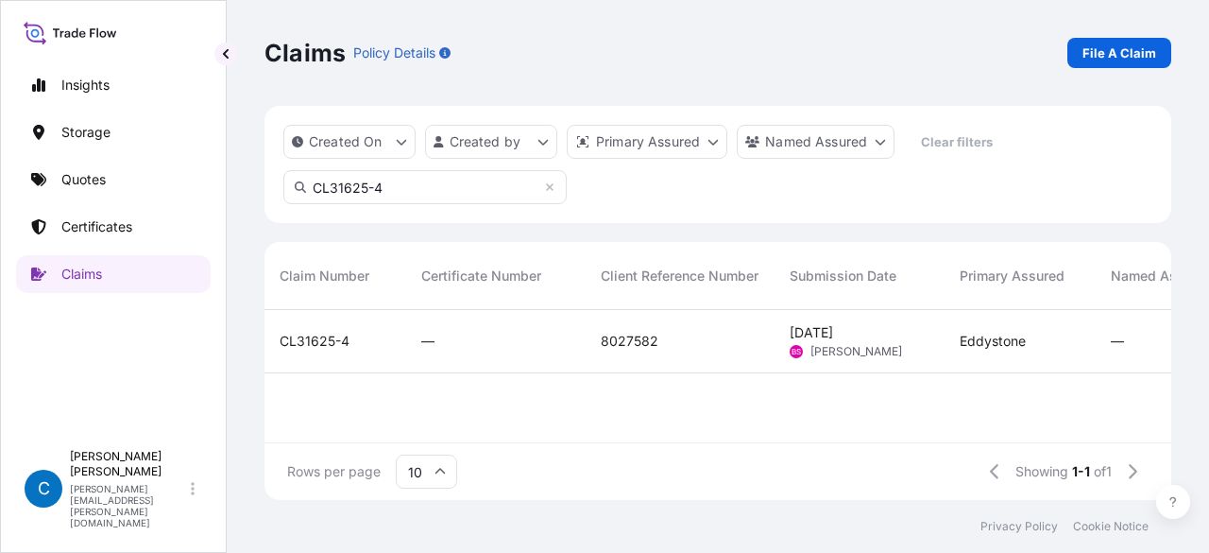
type input "CL31625-4"
click at [298, 333] on span "CL31625-4" at bounding box center [315, 341] width 70 height 19
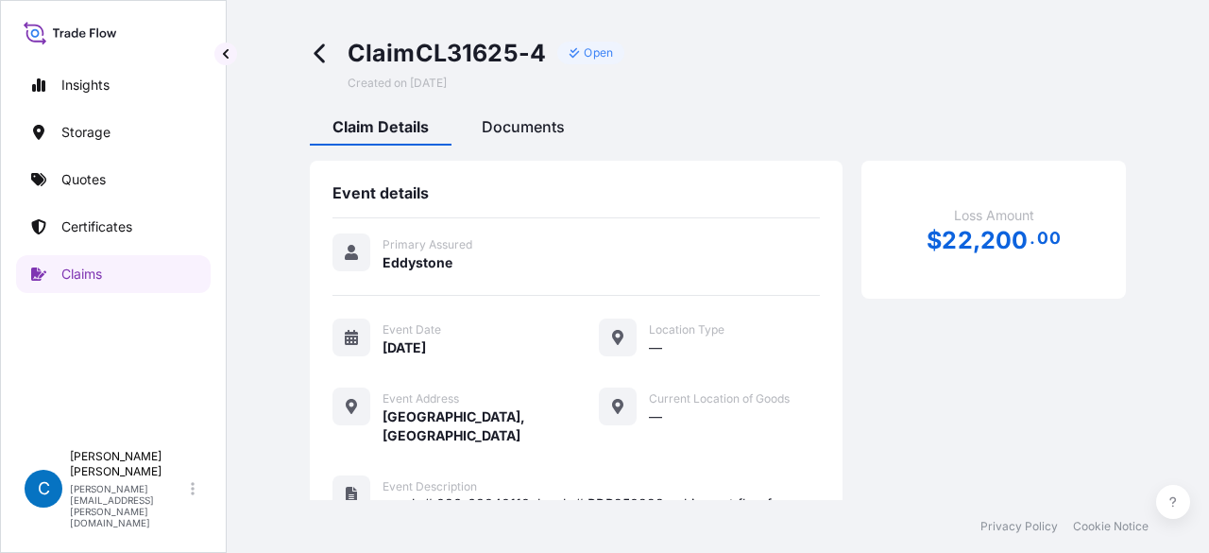
click at [541, 115] on div "Documents" at bounding box center [523, 129] width 128 height 32
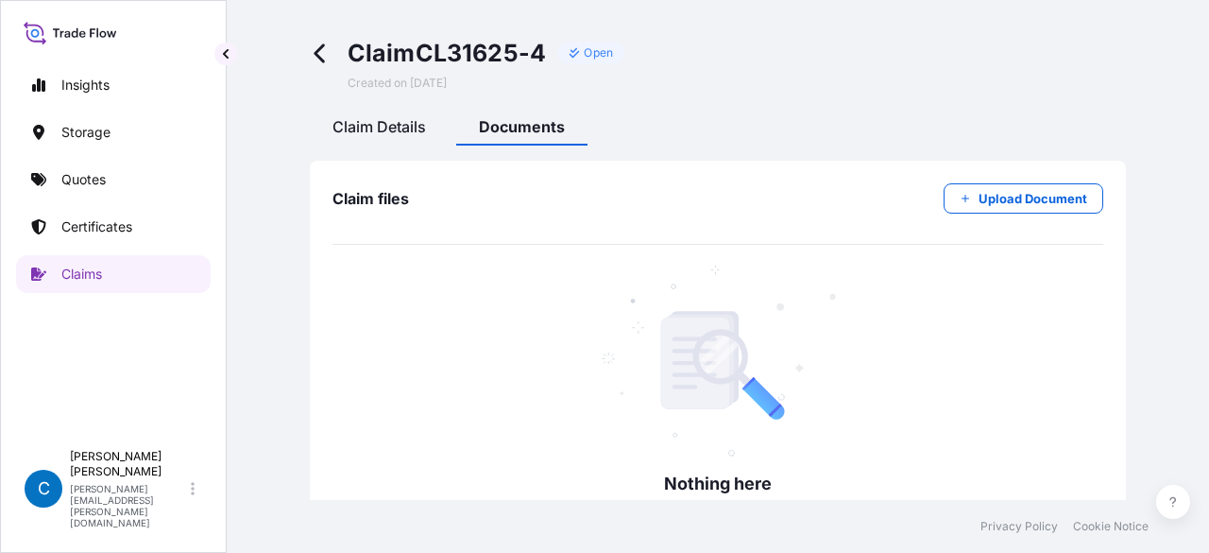
click at [384, 139] on div "Claim Details" at bounding box center [379, 129] width 139 height 32
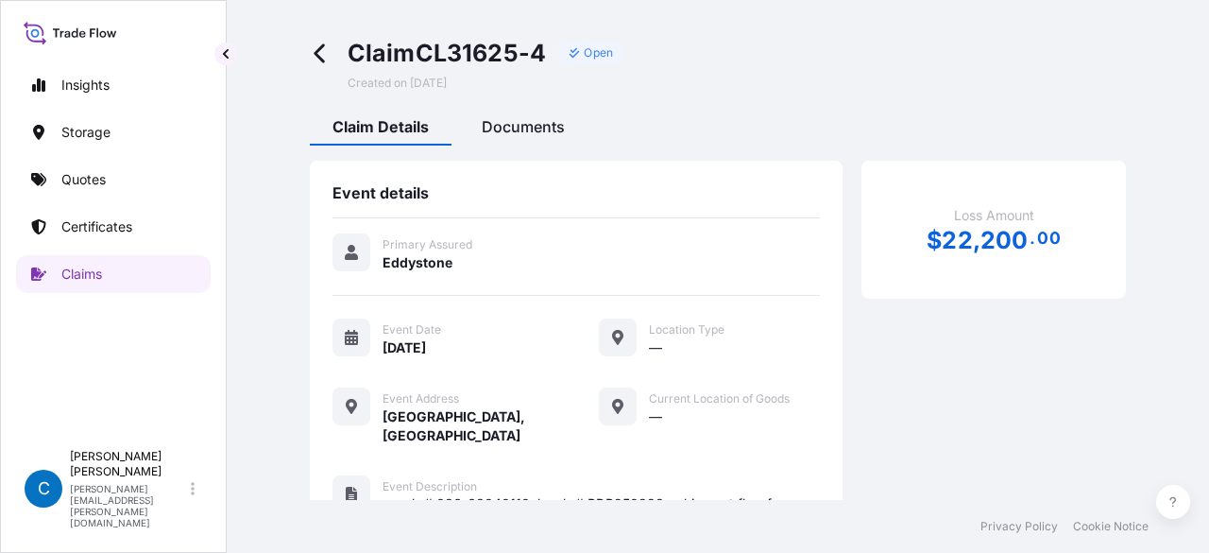
click at [493, 133] on span "Documents" at bounding box center [523, 126] width 83 height 19
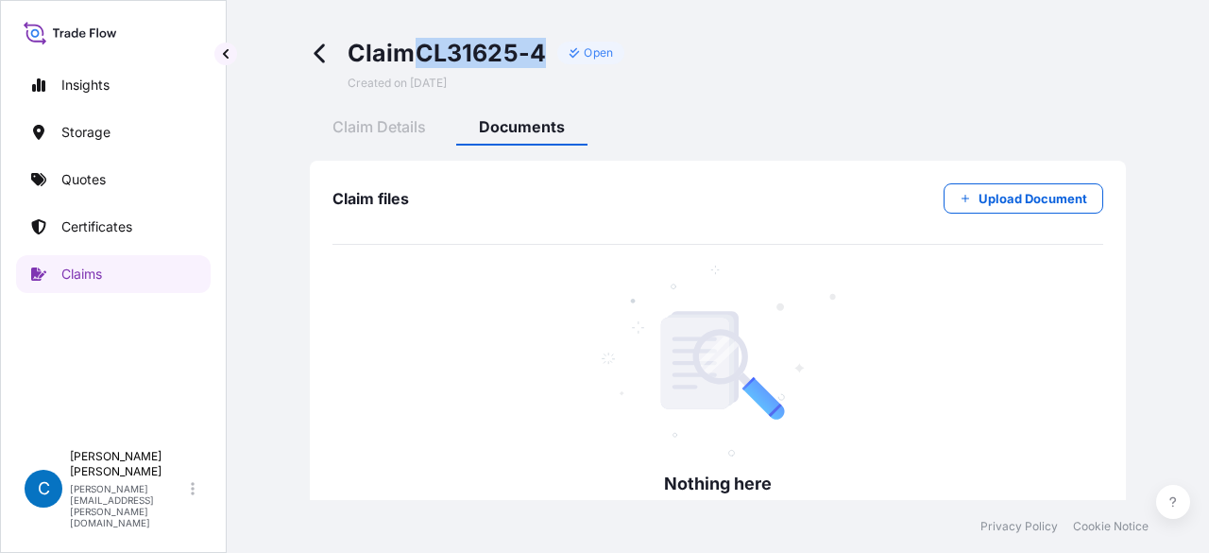
drag, startPoint x: 423, startPoint y: 55, endPoint x: 544, endPoint y: 48, distance: 121.1
click at [544, 48] on span "Claim CL31625-4" at bounding box center [447, 53] width 199 height 30
copy span "CL31625-4"
click at [314, 47] on icon at bounding box center [321, 54] width 22 height 22
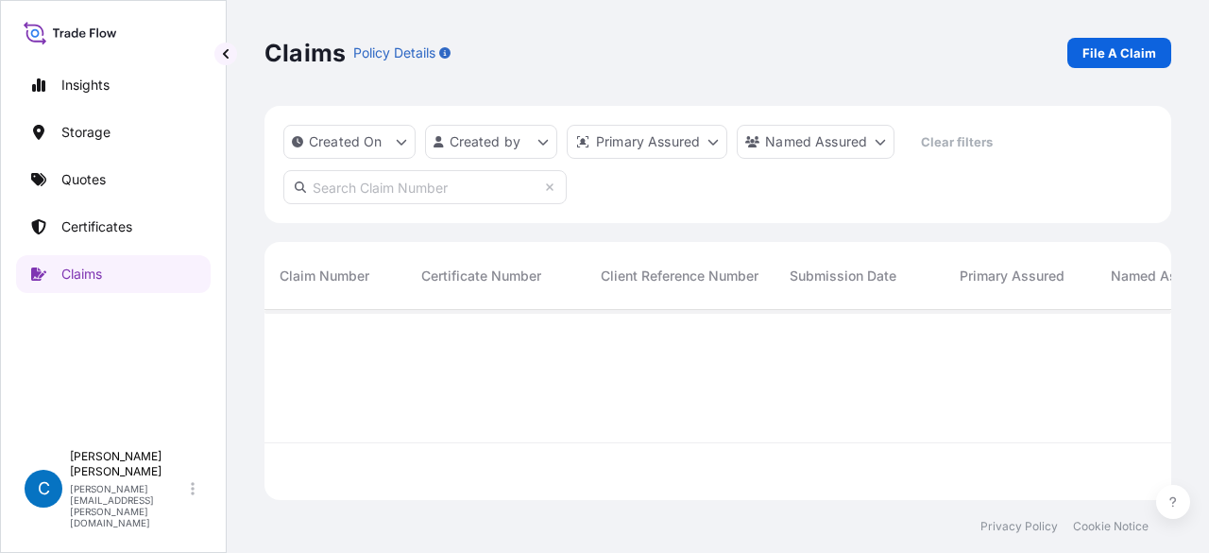
scroll to position [186, 892]
click at [382, 179] on input "text" at bounding box center [424, 187] width 283 height 34
paste input "CL31625-4"
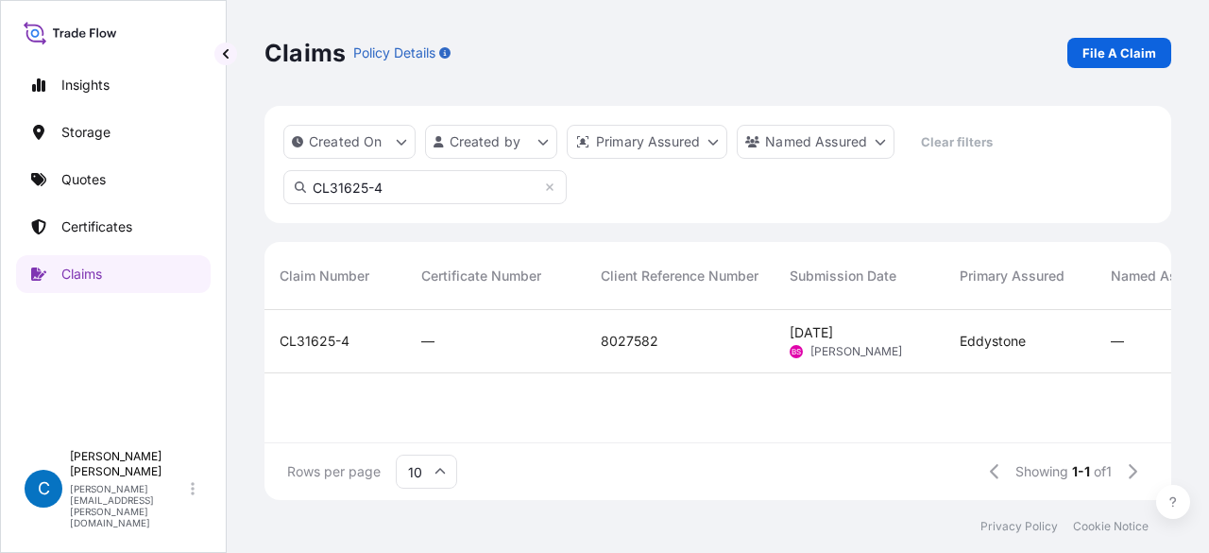
type input "CL31625-4"
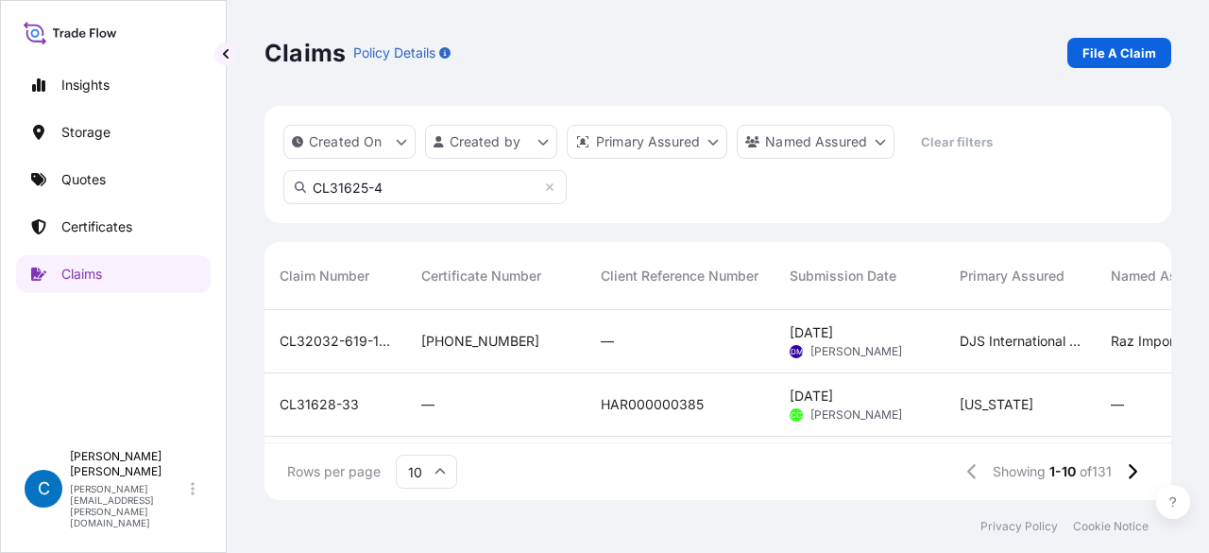
click at [316, 331] on div "CL32032-619-1-7" at bounding box center [335, 341] width 142 height 63
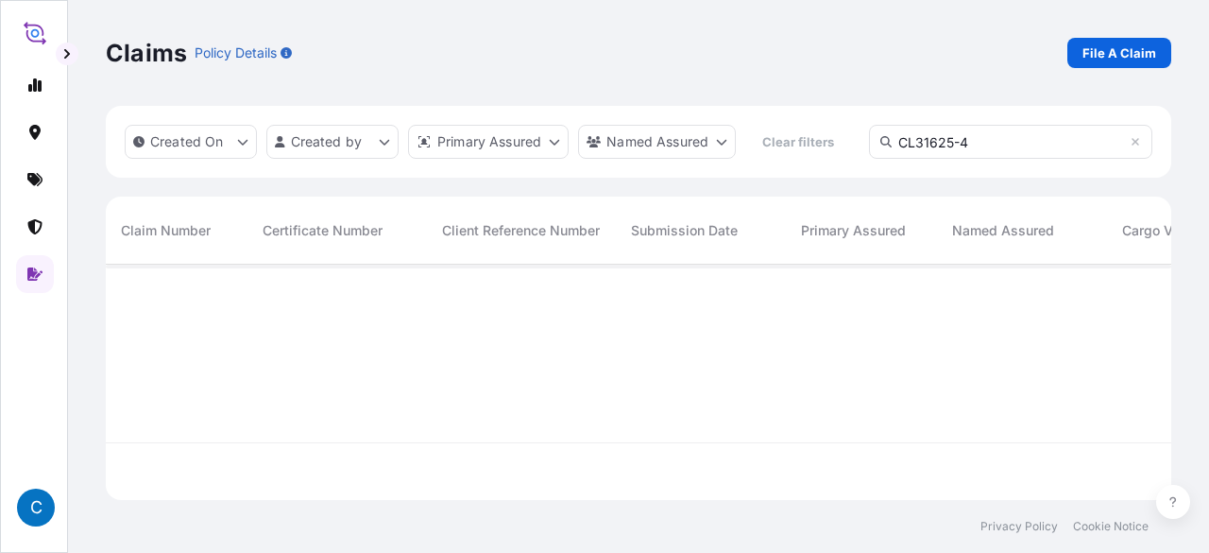
scroll to position [231, 1050]
click at [935, 149] on input "CL31625-4" at bounding box center [1010, 142] width 283 height 34
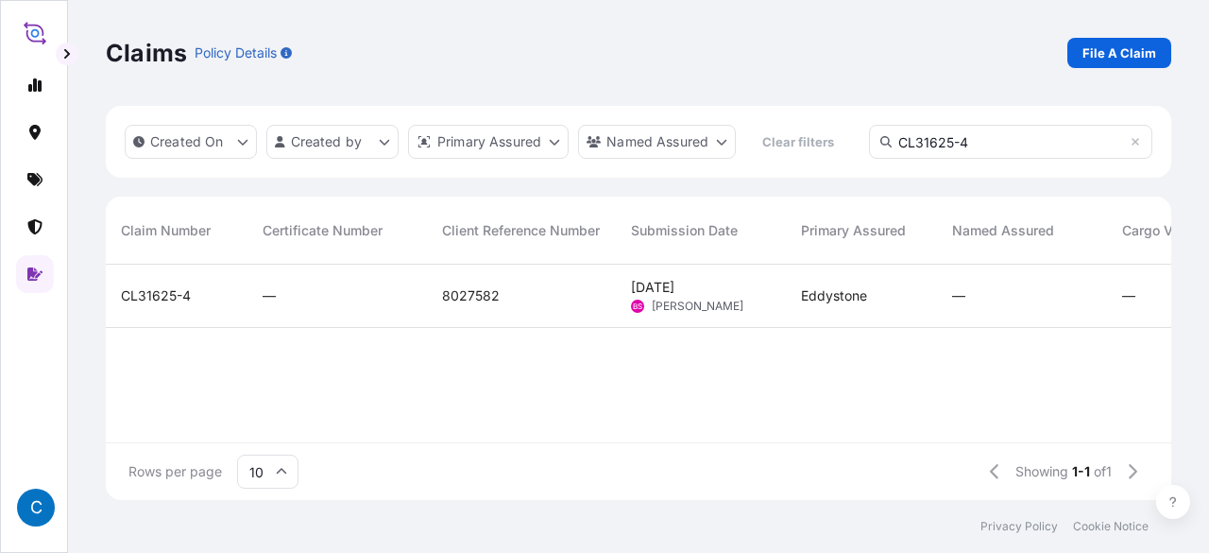
click at [935, 149] on input "CL31625-4" at bounding box center [1010, 142] width 283 height 34
paste input "00-3"
type input "CL31600-3"
click at [170, 292] on span "CL31600-3" at bounding box center [156, 295] width 71 height 19
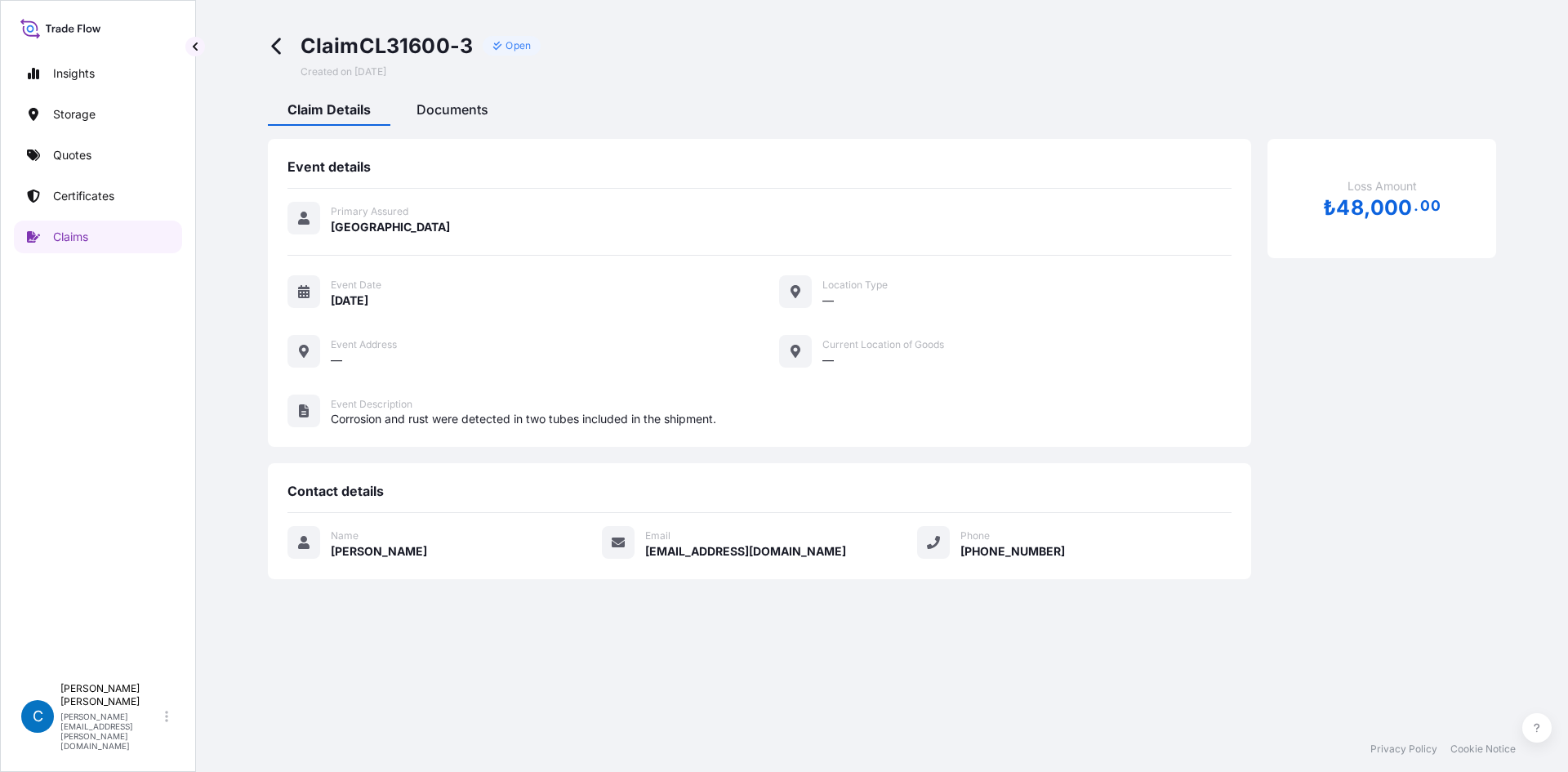
click at [464, 99] on div "Documents" at bounding box center [452, 112] width 111 height 28
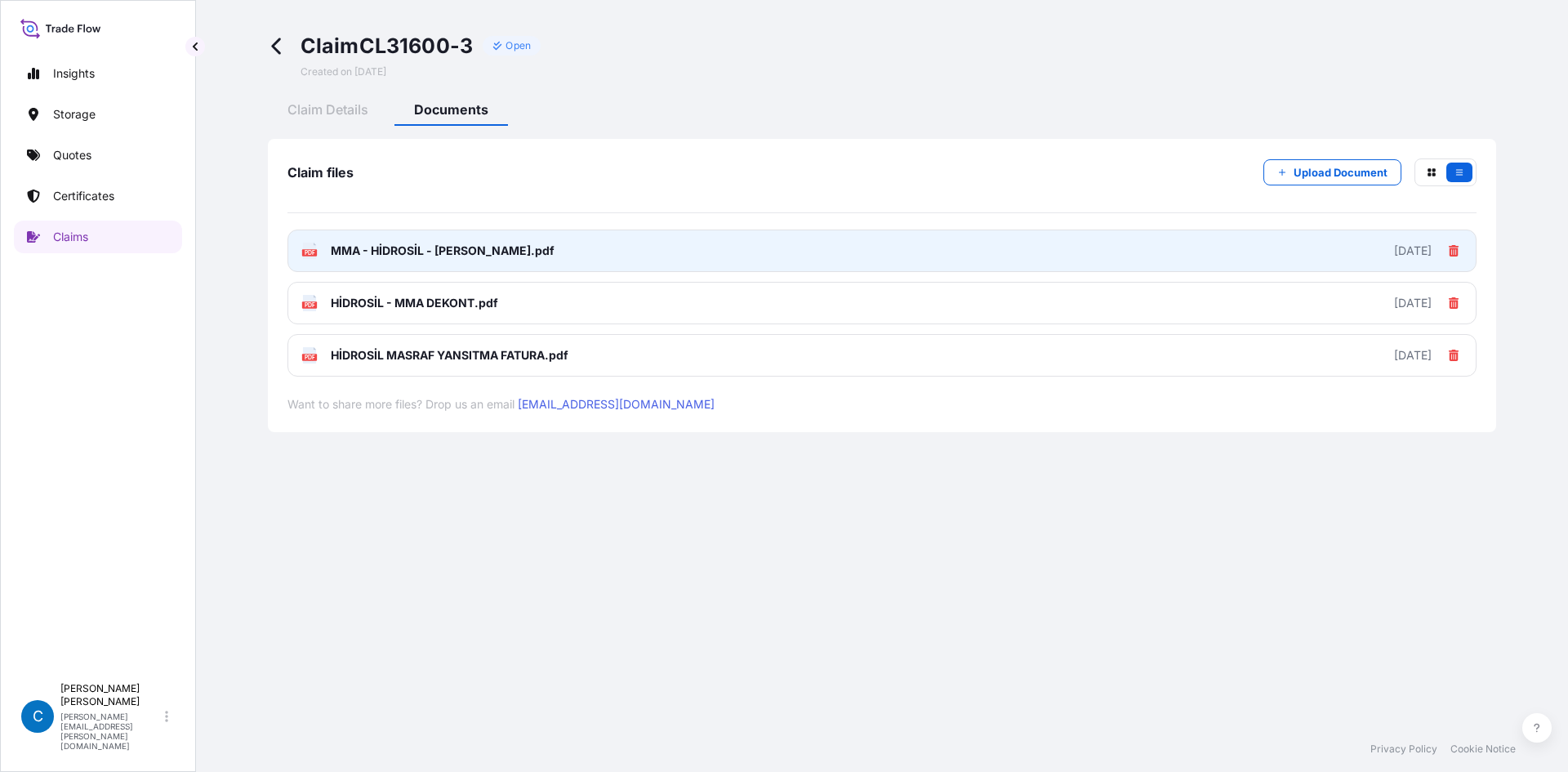
click at [629, 241] on link "PDF MMA - HİDROSİL - [PERSON_NAME].pdf [DATE]" at bounding box center [882, 250] width 1189 height 42
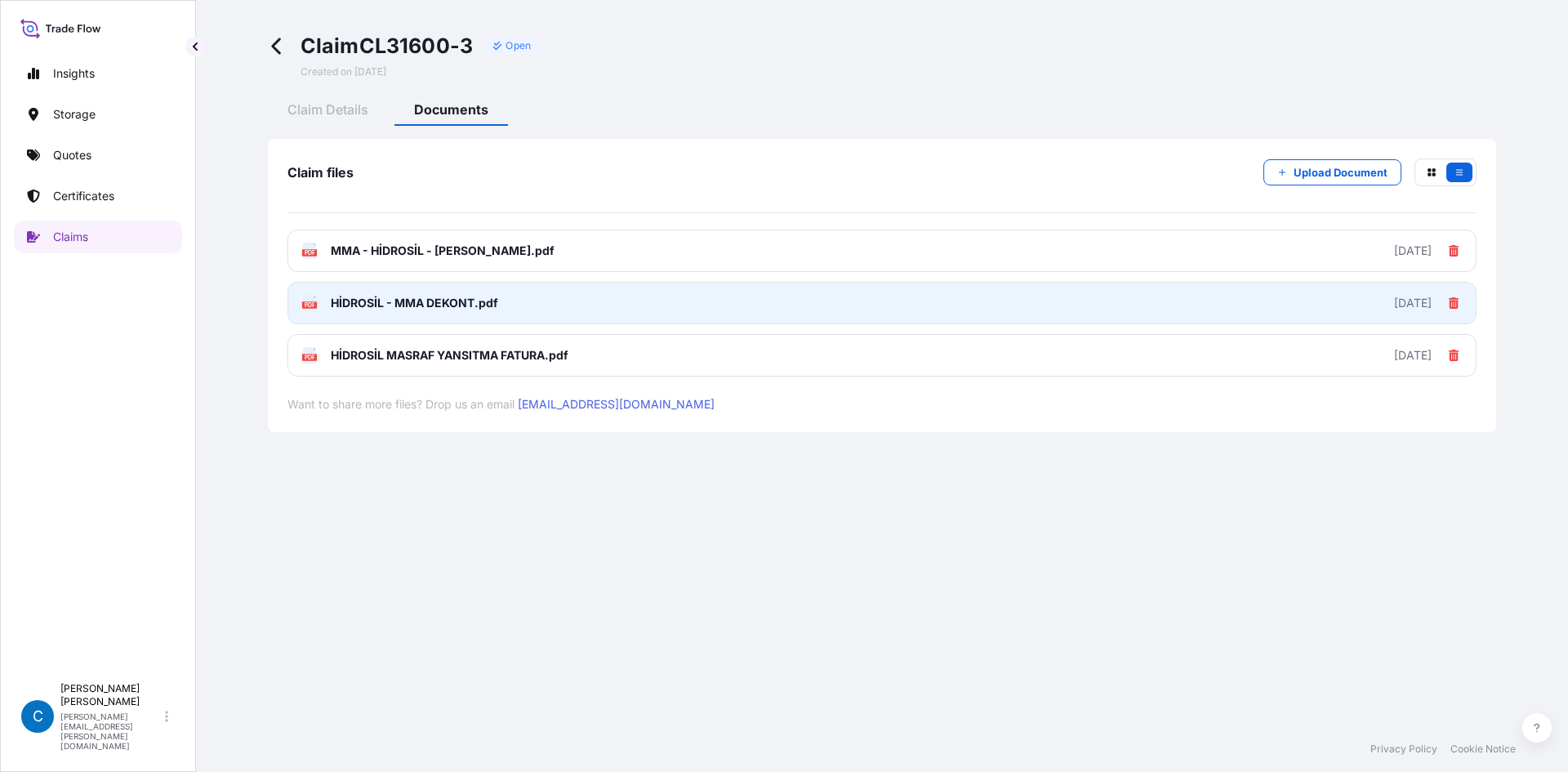
click at [428, 317] on link "PDF HİDROSİL - MMA DEKONT.pdf [DATE]" at bounding box center [882, 303] width 1189 height 42
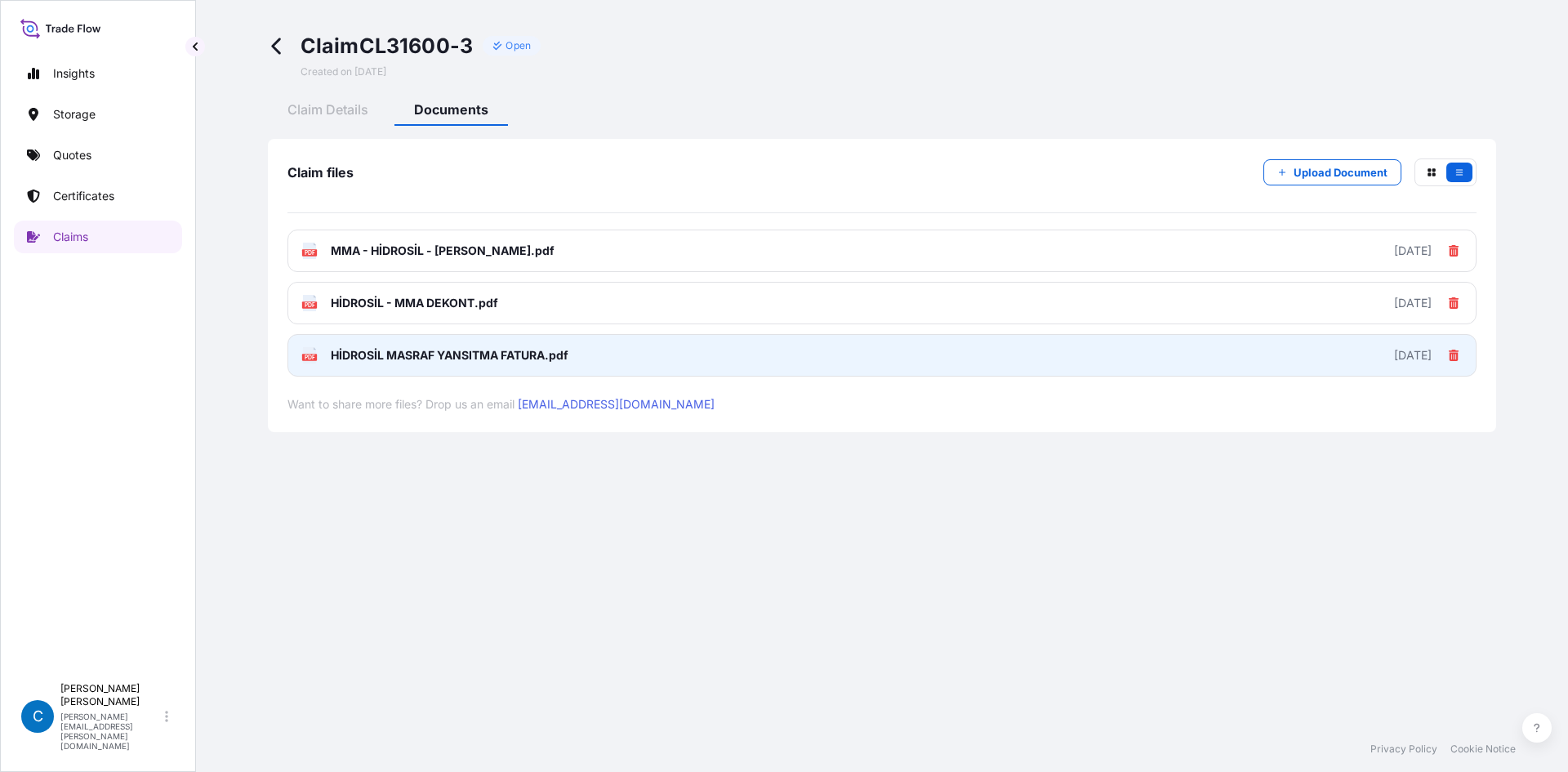
click at [474, 357] on span "HİDROSİL MASRAF YANSITMA FATURA.pdf" at bounding box center [449, 354] width 238 height 16
